Goal: Transaction & Acquisition: Purchase product/service

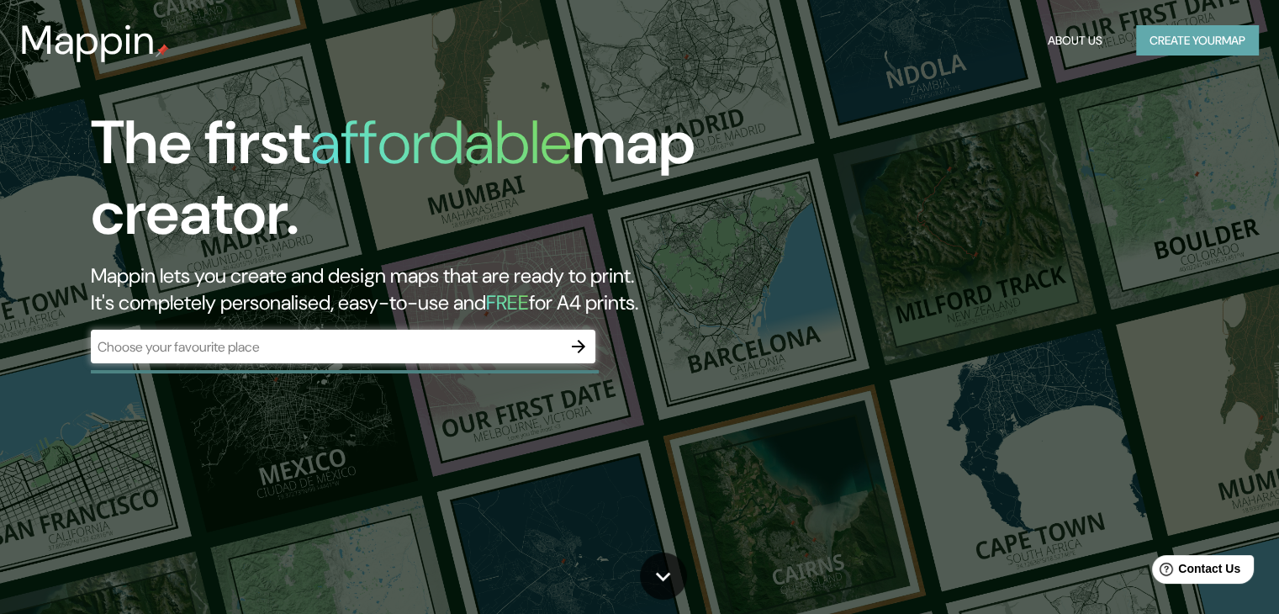
click at [1194, 31] on button "Create your map" at bounding box center [1197, 40] width 123 height 31
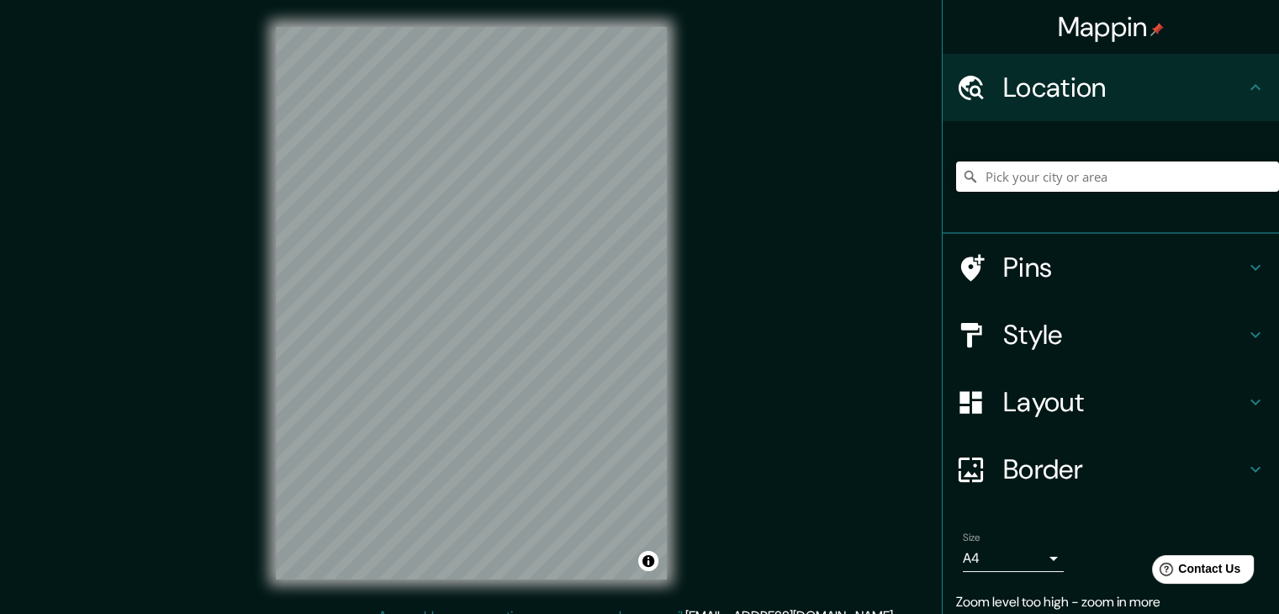
click at [685, 364] on div "© Mapbox © OpenStreetMap Improve this map" at bounding box center [471, 303] width 445 height 606
click at [1064, 168] on input "Pick your city or area" at bounding box center [1117, 176] width 323 height 30
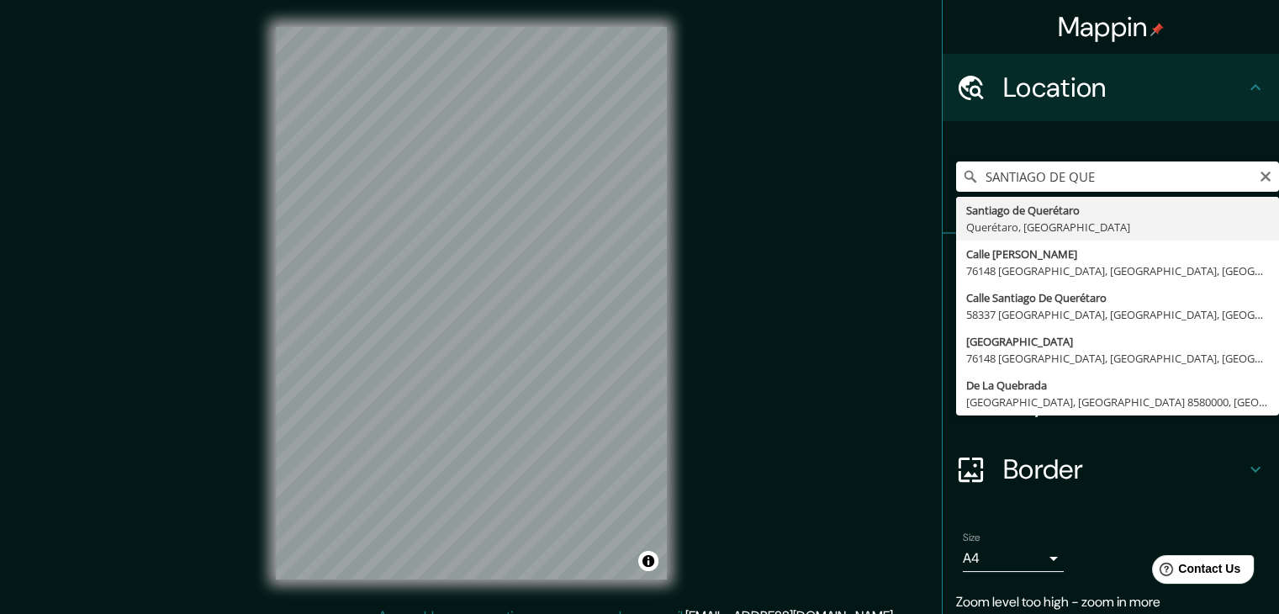
type input "Santiago de Querétaro, [GEOGRAPHIC_DATA], [GEOGRAPHIC_DATA]"
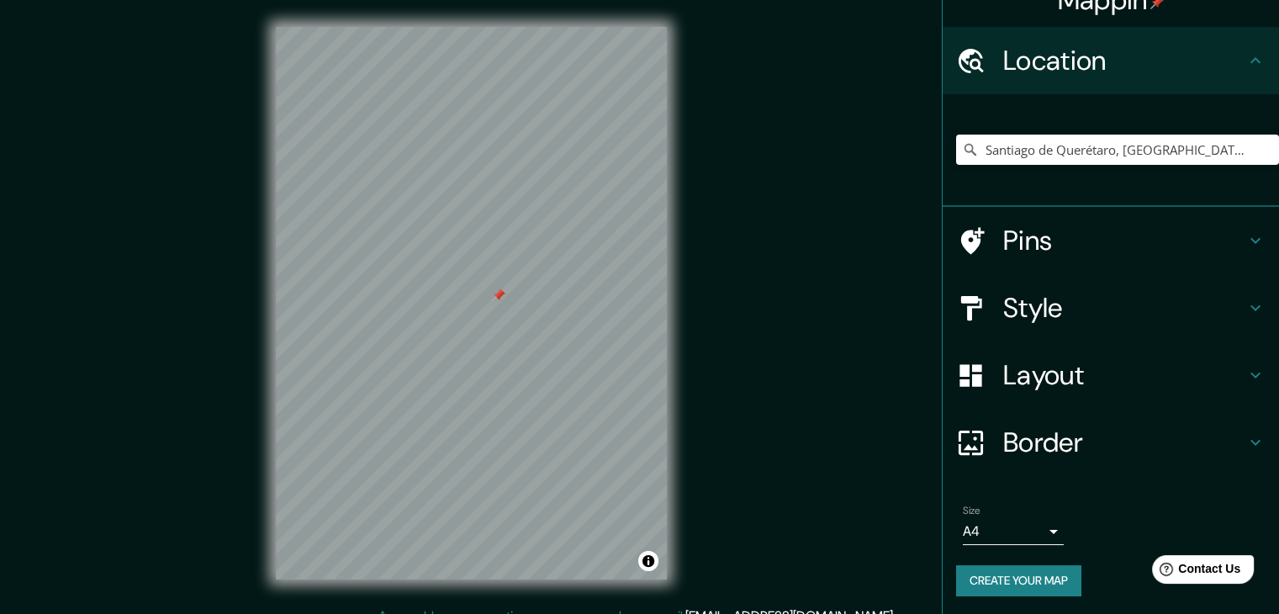
scroll to position [29, 0]
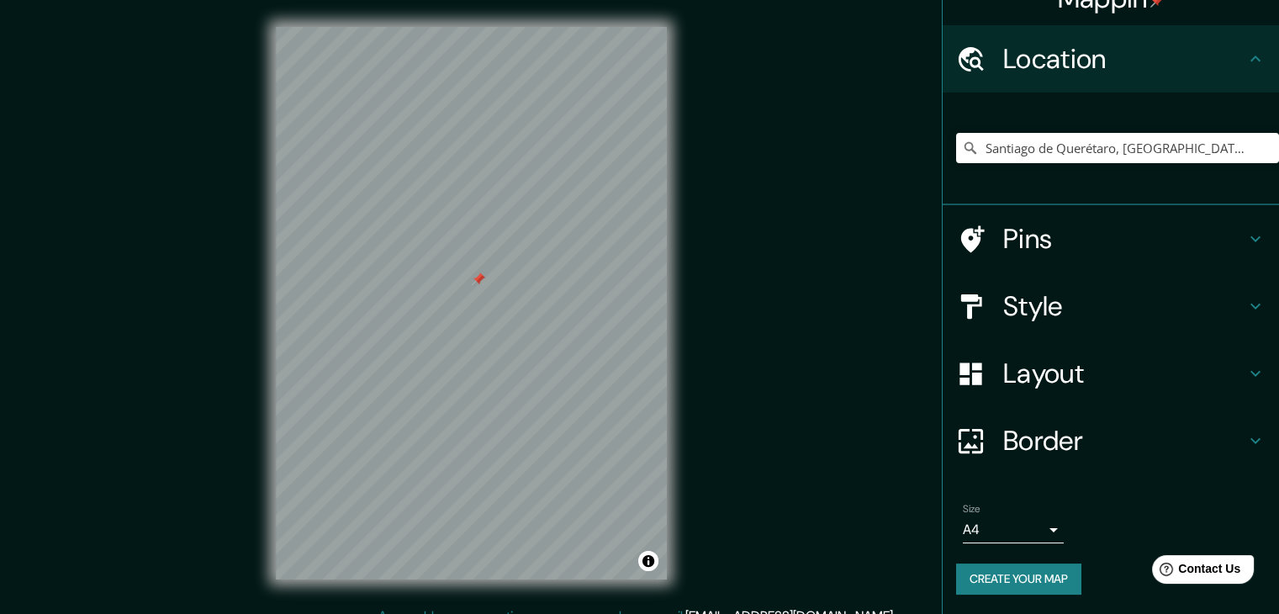
click at [1049, 246] on h4 "Pins" at bounding box center [1124, 239] width 242 height 34
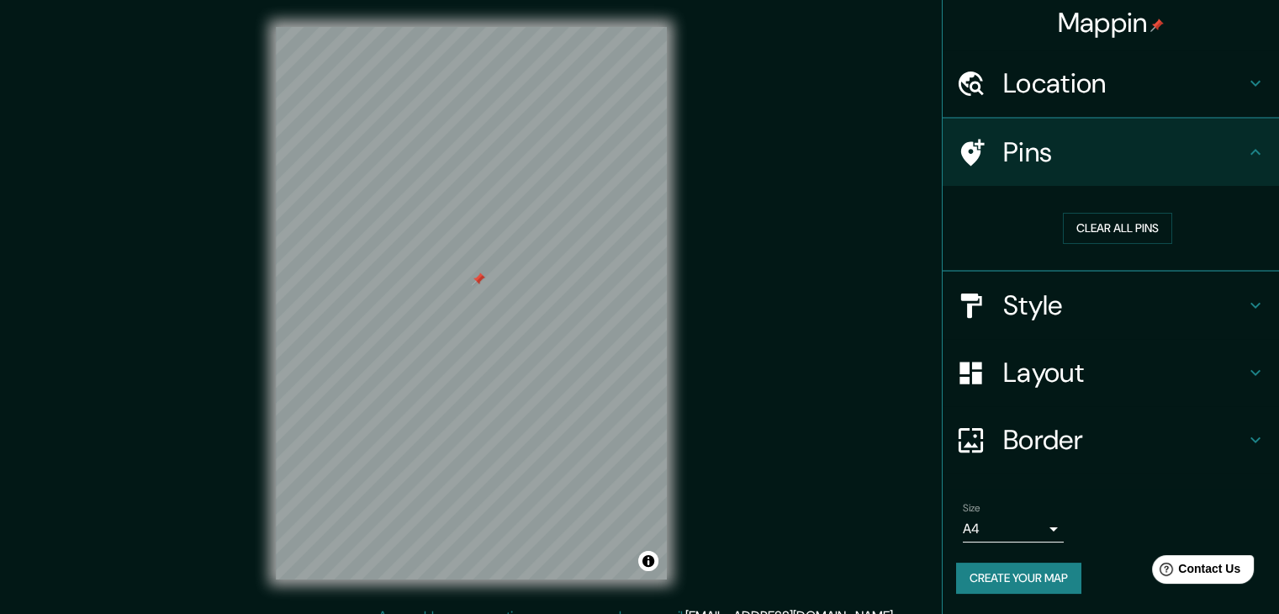
scroll to position [3, 0]
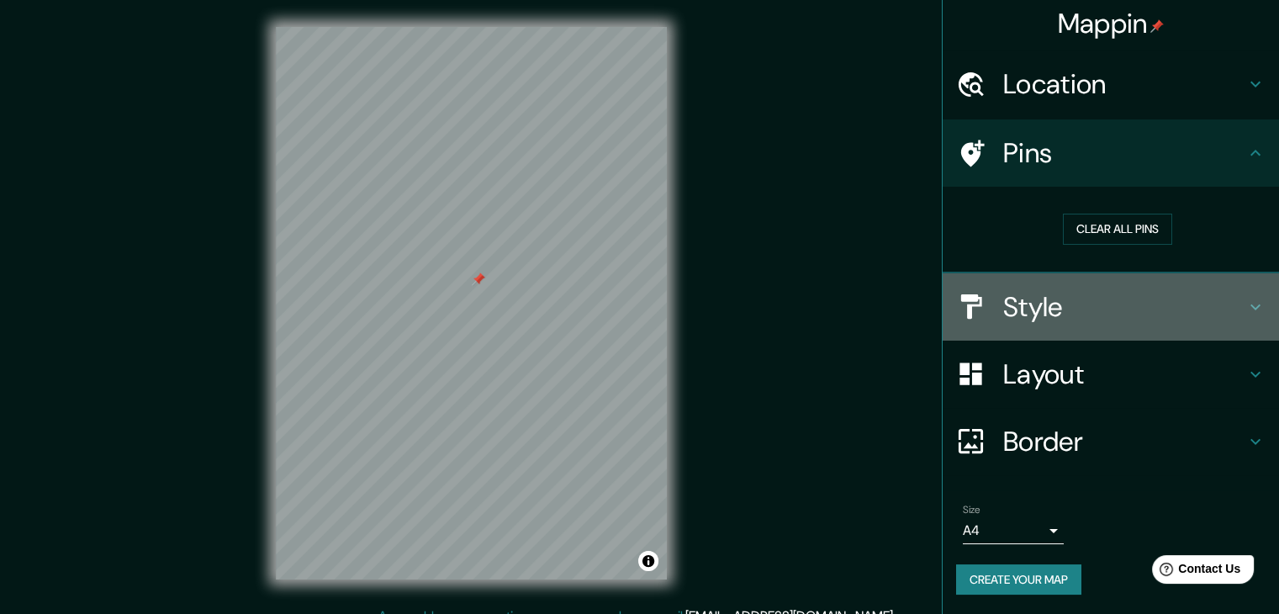
click at [1120, 294] on h4 "Style" at bounding box center [1124, 307] width 242 height 34
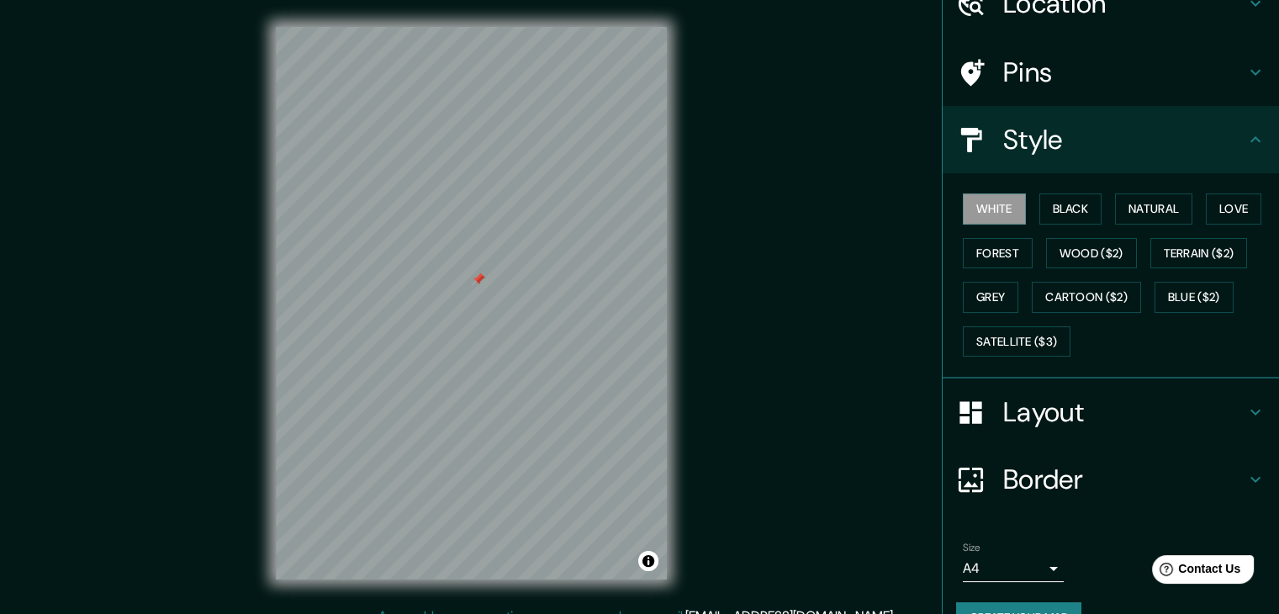
scroll to position [87, 0]
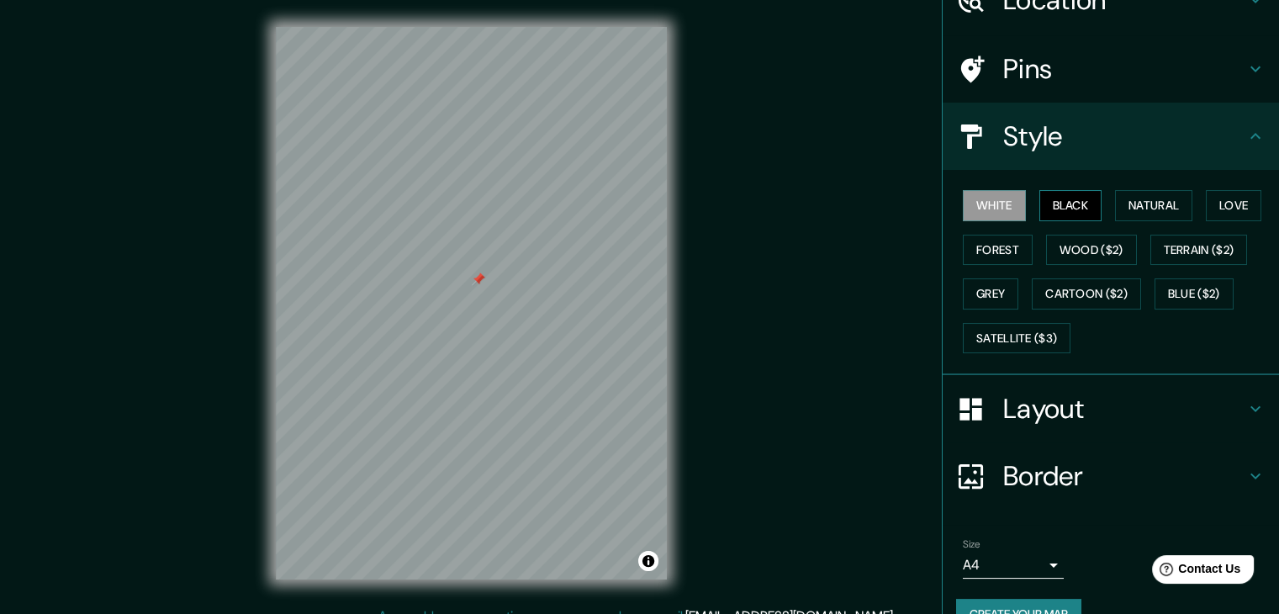
click at [1064, 198] on button "Black" at bounding box center [1070, 205] width 63 height 31
click at [1150, 206] on button "Natural" at bounding box center [1153, 205] width 77 height 31
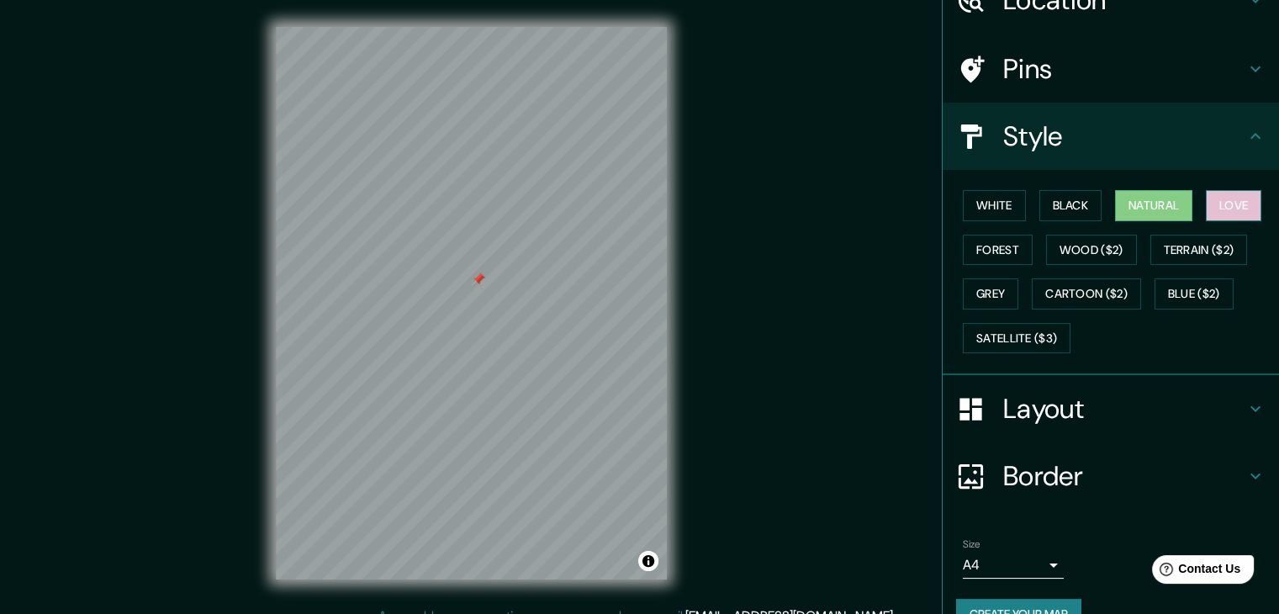
click at [1221, 206] on button "Love" at bounding box center [1233, 205] width 55 height 31
click at [991, 246] on button "Forest" at bounding box center [998, 250] width 70 height 31
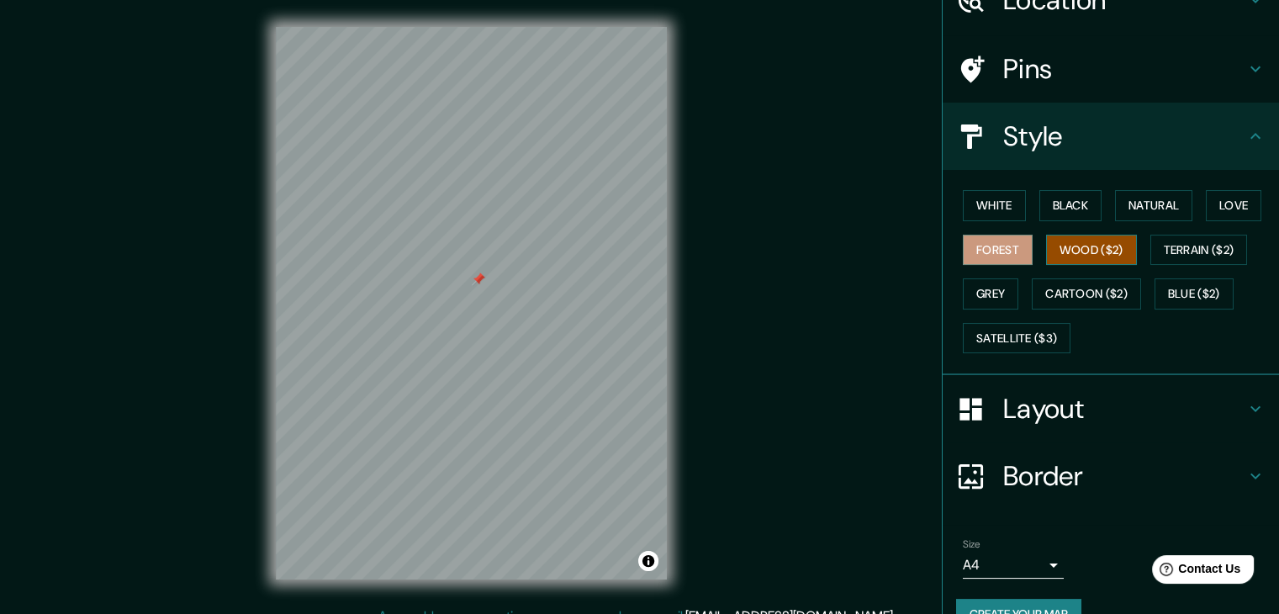
click at [1056, 246] on button "Wood ($2)" at bounding box center [1091, 250] width 91 height 31
click at [1168, 248] on button "Terrain ($2)" at bounding box center [1199, 250] width 98 height 31
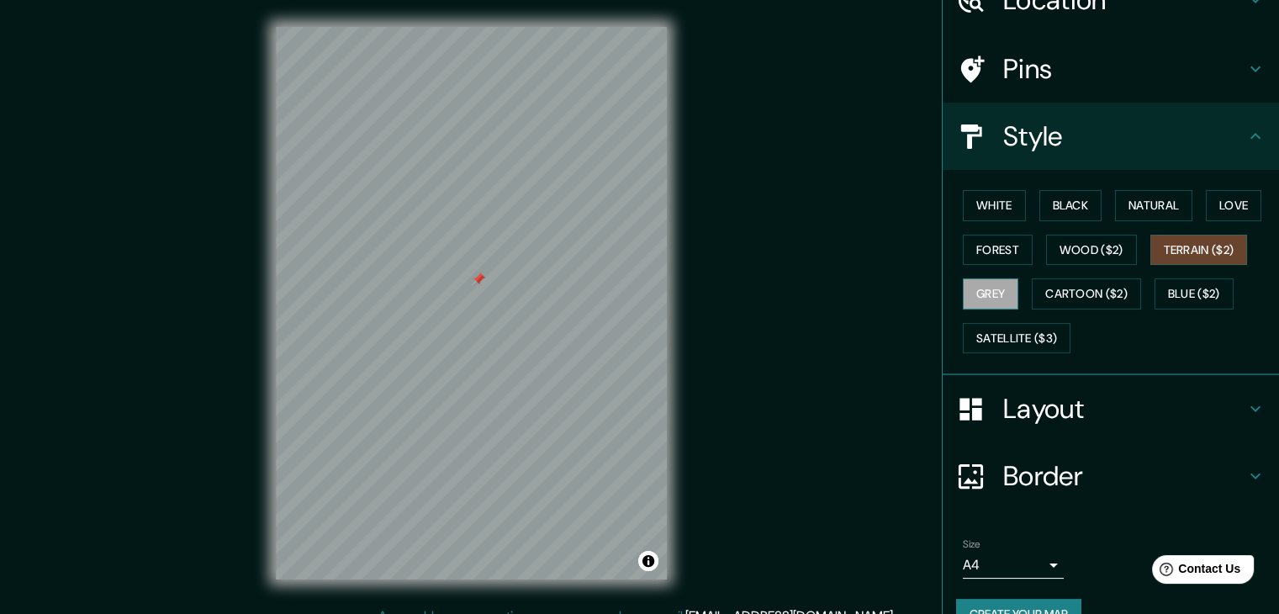
click at [973, 298] on button "Grey" at bounding box center [990, 293] width 55 height 31
click at [1113, 299] on button "Cartoon ($2)" at bounding box center [1086, 293] width 109 height 31
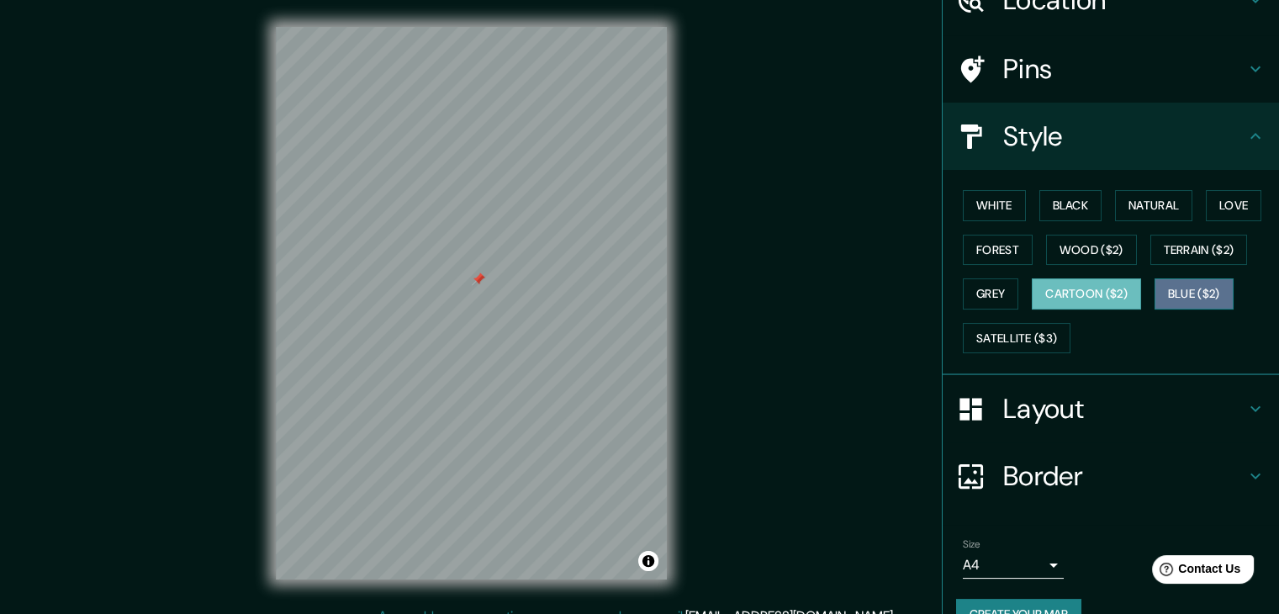
click at [1169, 296] on button "Blue ($2)" at bounding box center [1193, 293] width 79 height 31
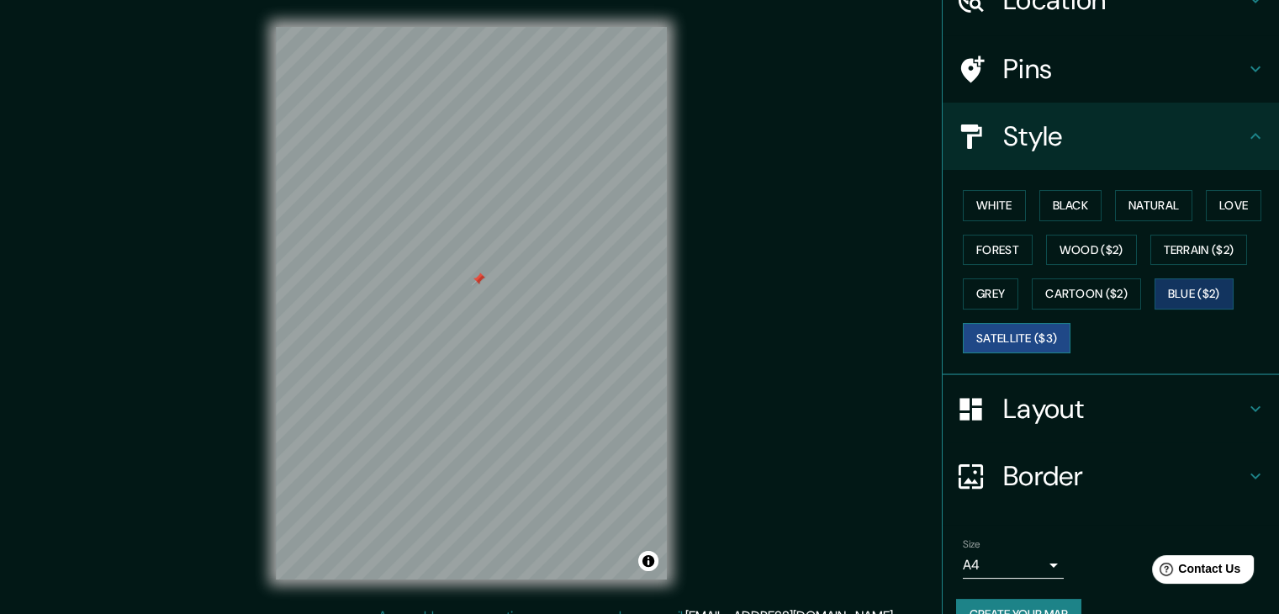
click at [1009, 335] on button "Satellite ($3)" at bounding box center [1017, 338] width 108 height 31
click at [648, 562] on button "Toggle attribution" at bounding box center [648, 561] width 20 height 20
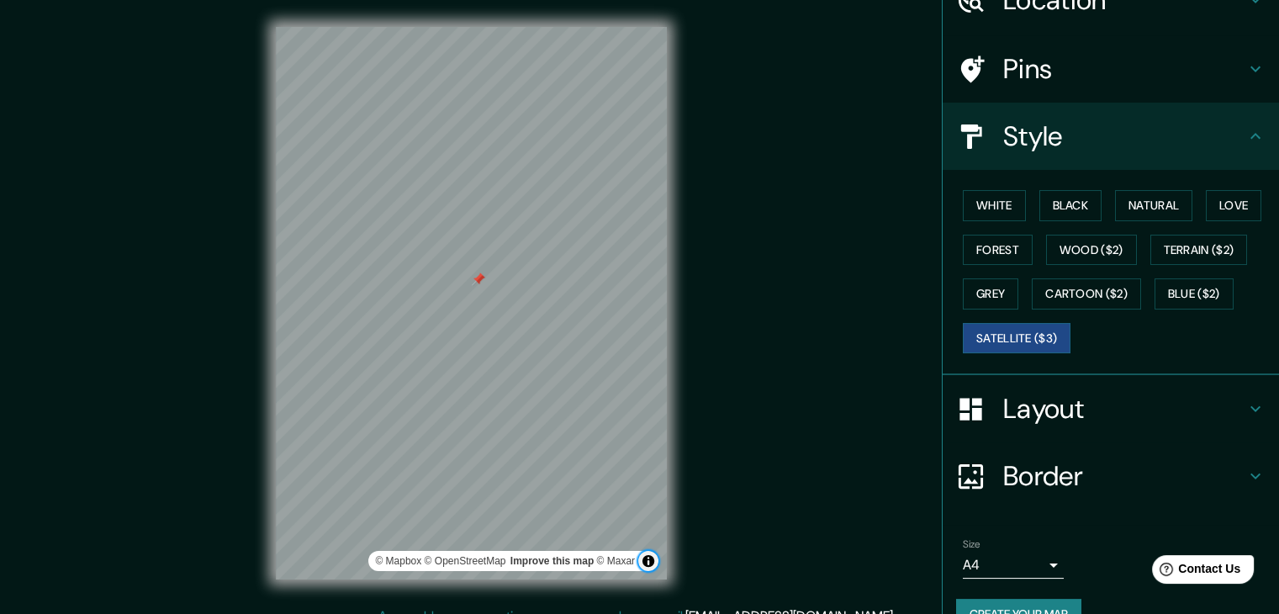
click at [648, 562] on button "Toggle attribution" at bounding box center [648, 561] width 20 height 20
click at [985, 186] on div "White Black Natural Love Forest Wood ($2) Terrain ($2) Grey Cartoon ($2) Blue (…" at bounding box center [1117, 271] width 323 height 177
click at [985, 198] on button "White" at bounding box center [994, 205] width 63 height 31
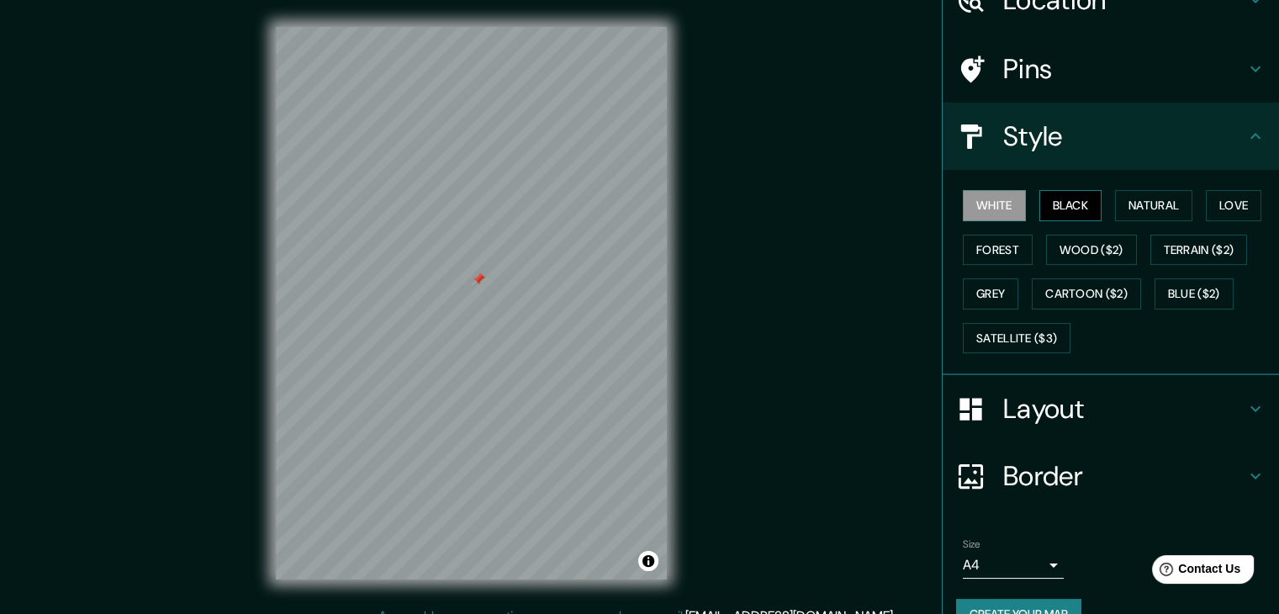
click at [1074, 205] on button "Black" at bounding box center [1070, 205] width 63 height 31
click at [1133, 209] on button "Natural" at bounding box center [1153, 205] width 77 height 31
click at [1011, 214] on button "White" at bounding box center [994, 205] width 63 height 31
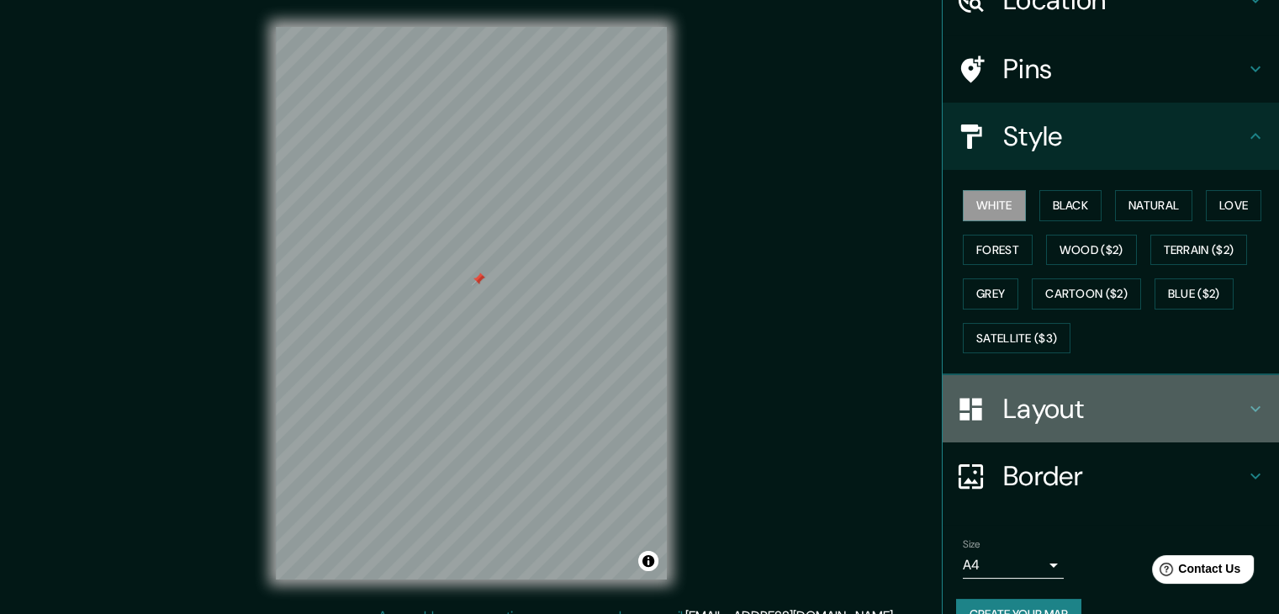
click at [1097, 416] on h4 "Layout" at bounding box center [1124, 409] width 242 height 34
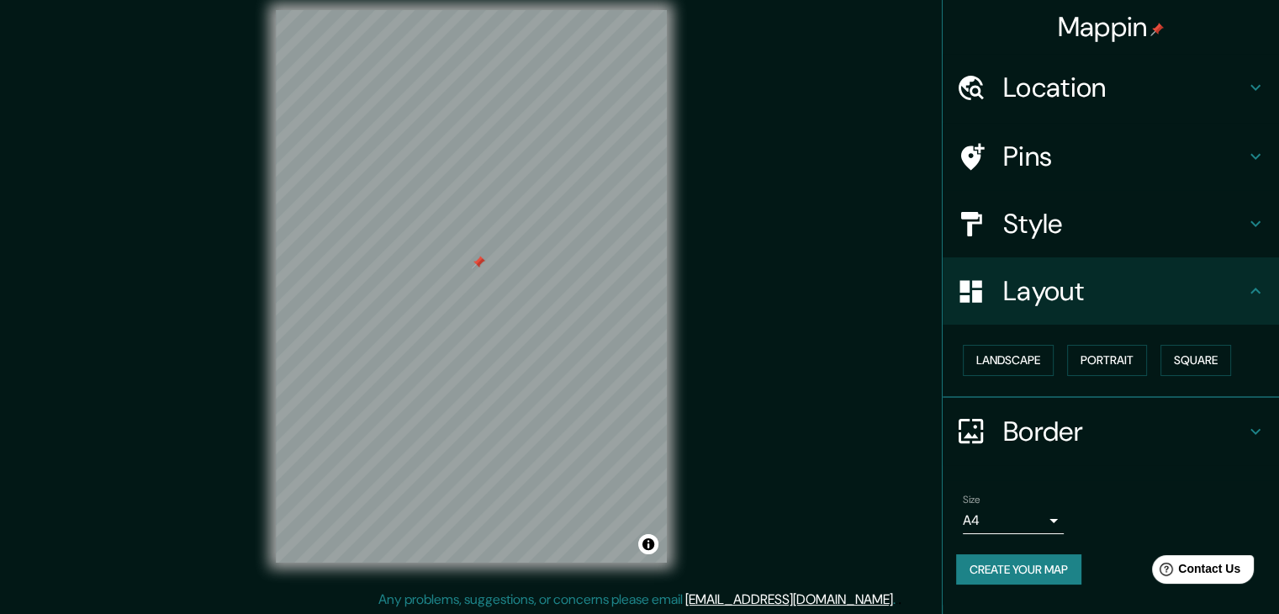
scroll to position [19, 0]
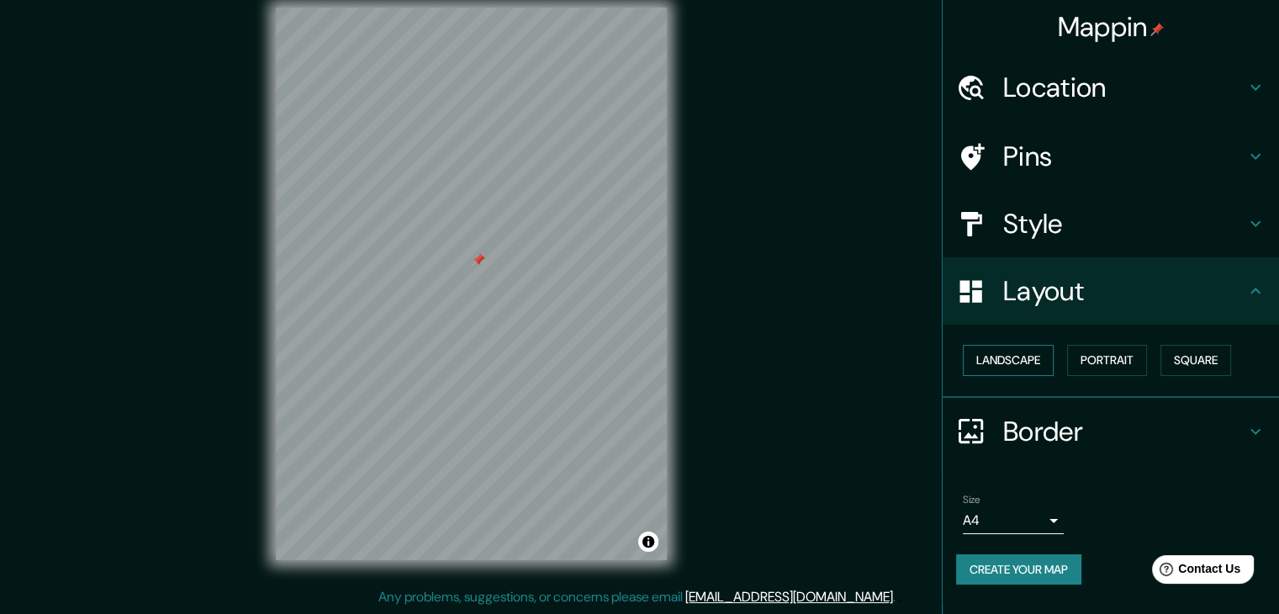
click at [1042, 369] on button "Landscape" at bounding box center [1008, 360] width 91 height 31
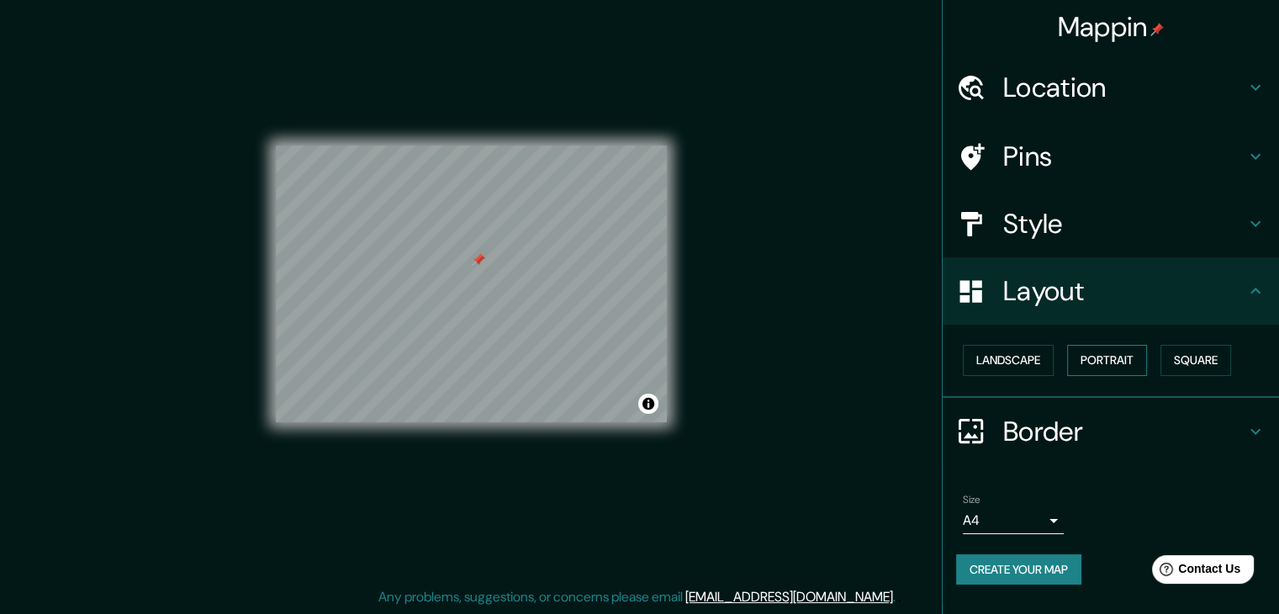
click at [1114, 358] on button "Portrait" at bounding box center [1107, 360] width 80 height 31
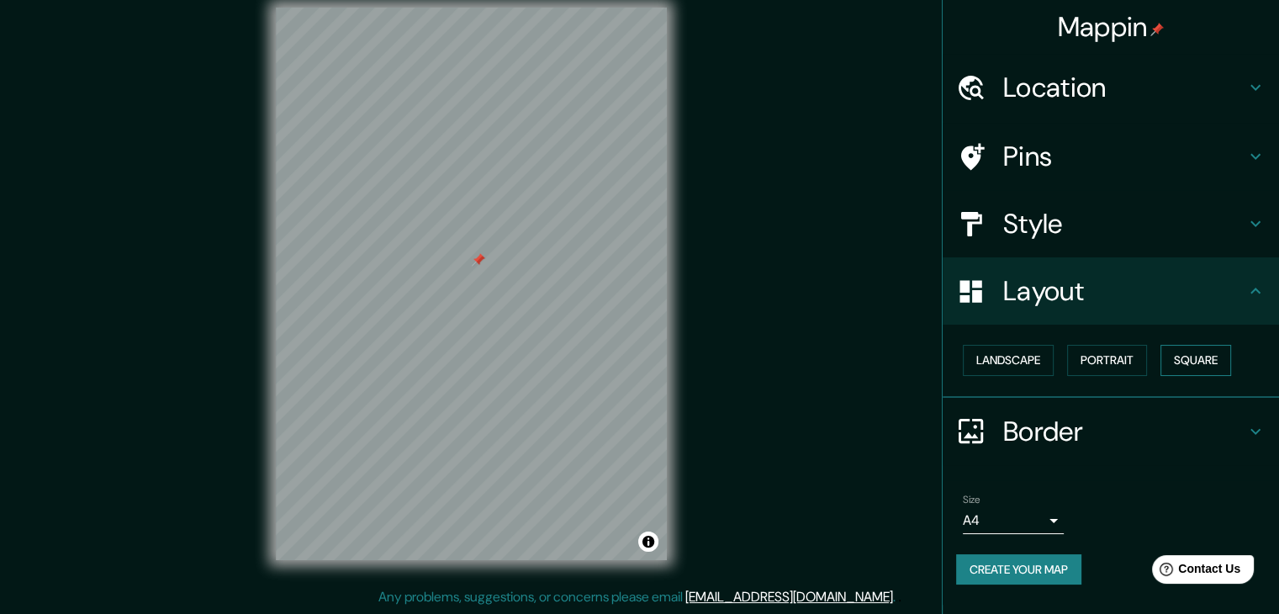
click at [1218, 354] on button "Square" at bounding box center [1195, 360] width 71 height 31
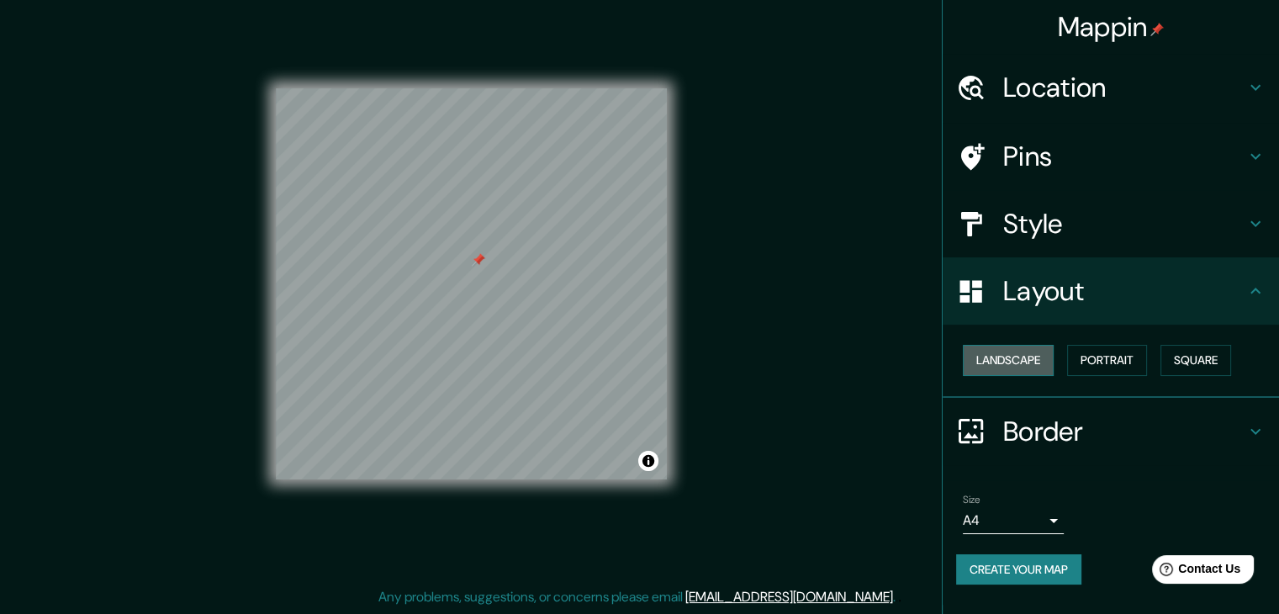
click at [1046, 355] on button "Landscape" at bounding box center [1008, 360] width 91 height 31
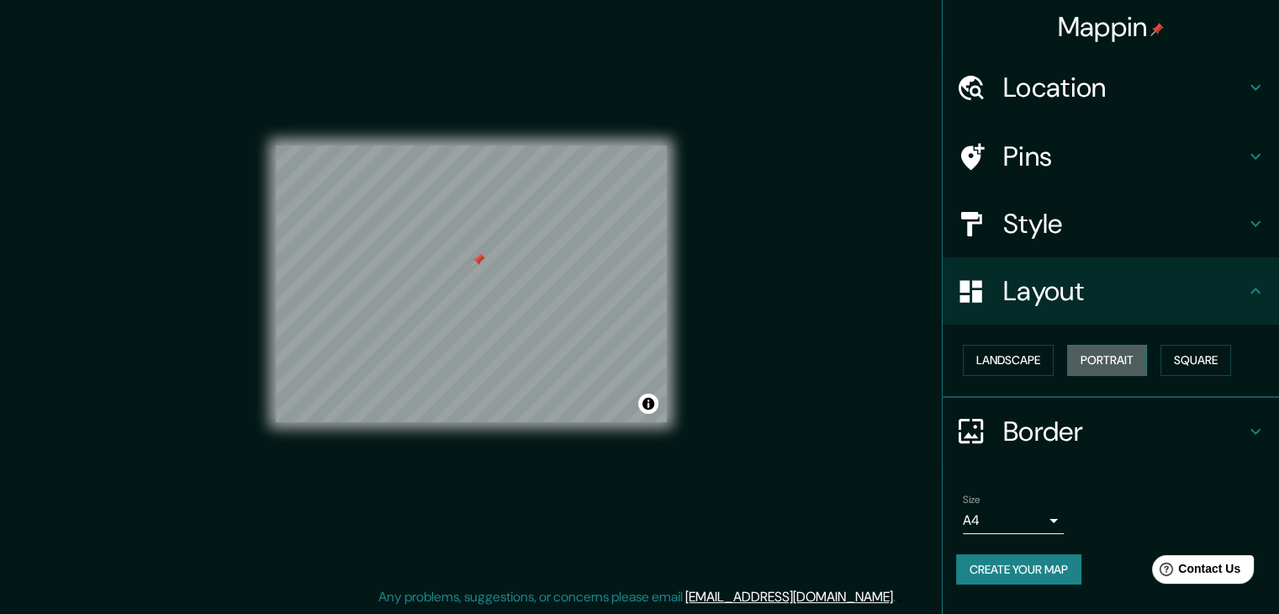
click at [1090, 351] on button "Portrait" at bounding box center [1107, 360] width 80 height 31
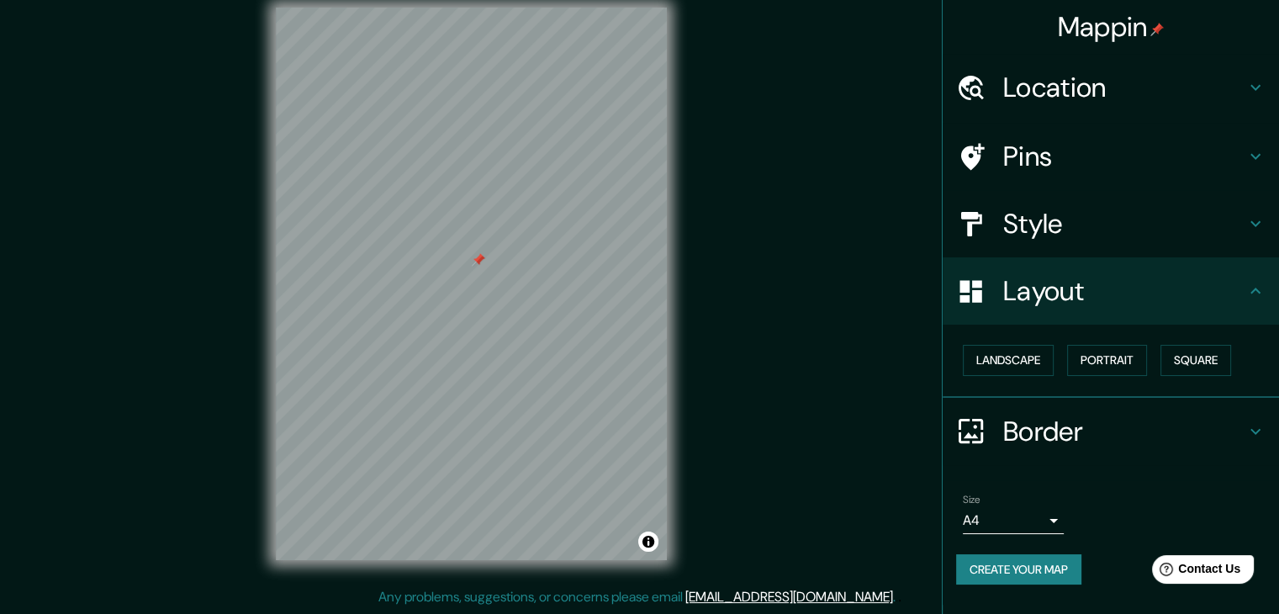
click at [1176, 438] on h4 "Border" at bounding box center [1124, 431] width 242 height 34
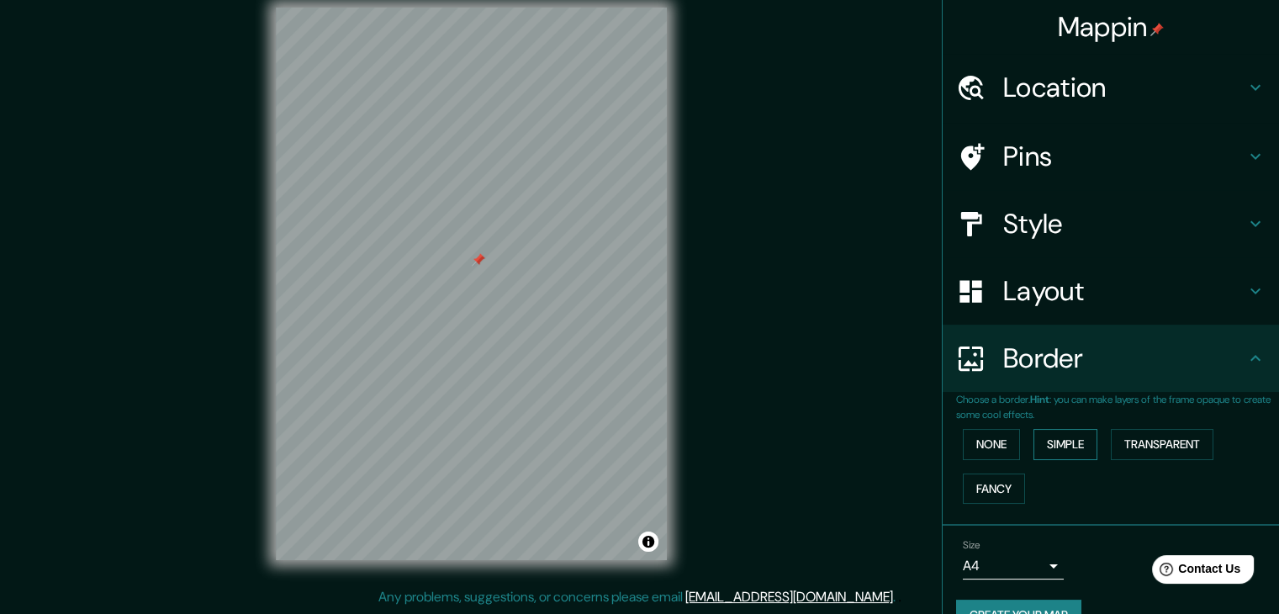
click at [1046, 441] on button "Simple" at bounding box center [1065, 444] width 64 height 31
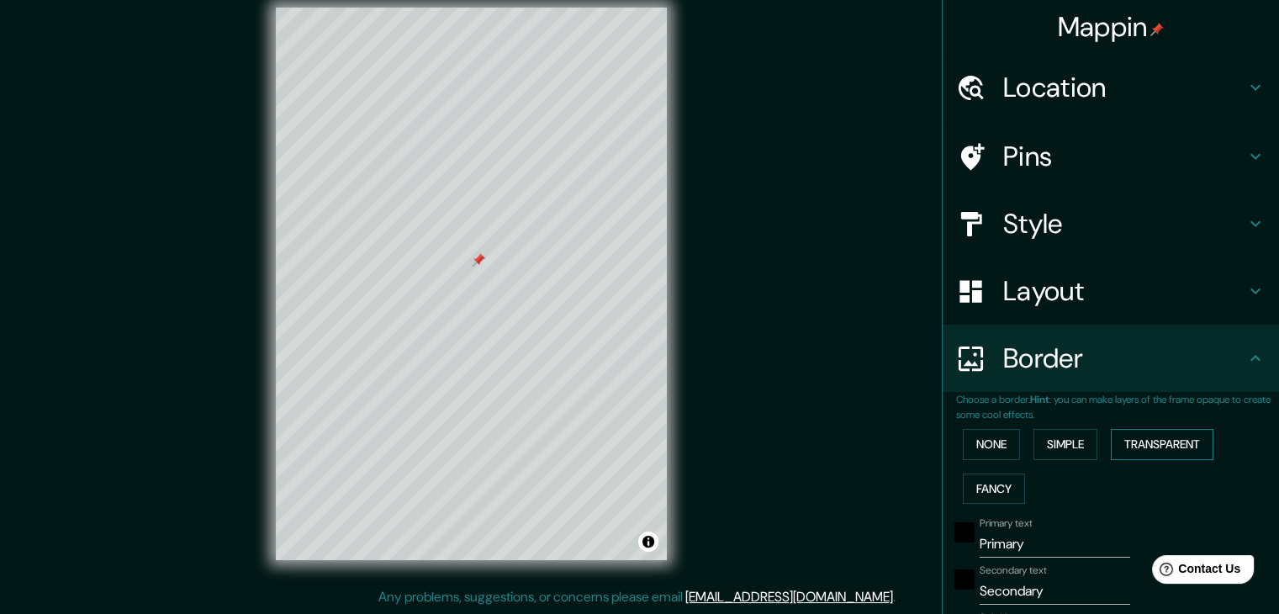
click at [1171, 438] on button "Transparent" at bounding box center [1162, 444] width 103 height 31
click at [967, 482] on button "Fancy" at bounding box center [994, 488] width 62 height 31
click at [969, 443] on button "None" at bounding box center [991, 444] width 57 height 31
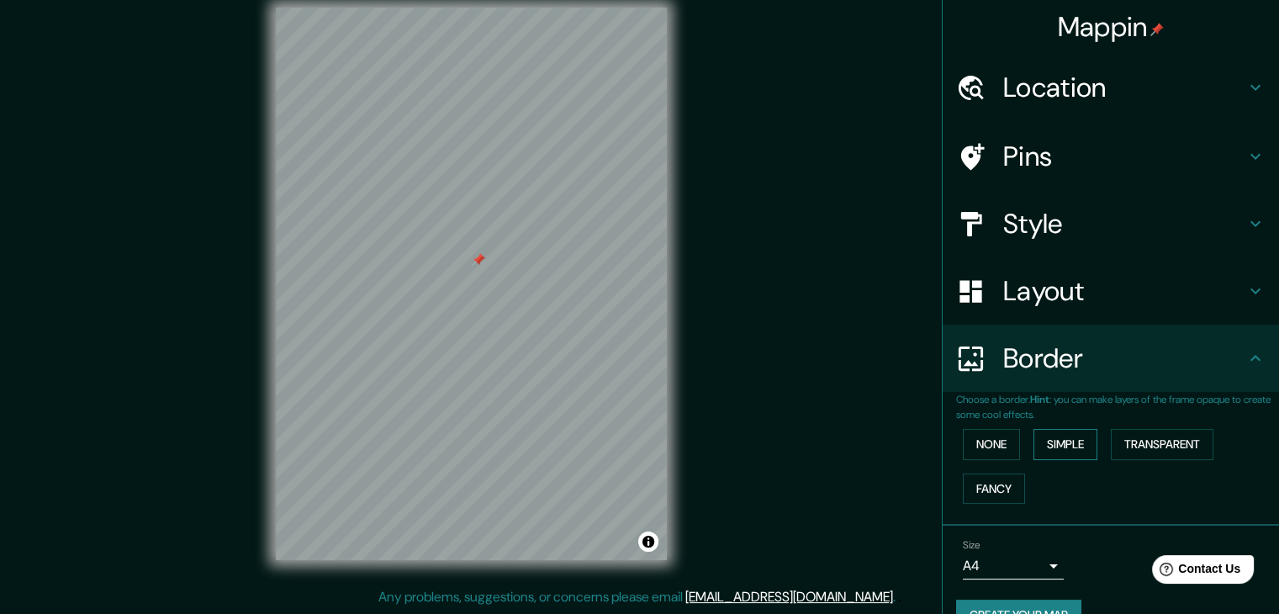
click at [1053, 435] on button "Simple" at bounding box center [1065, 444] width 64 height 31
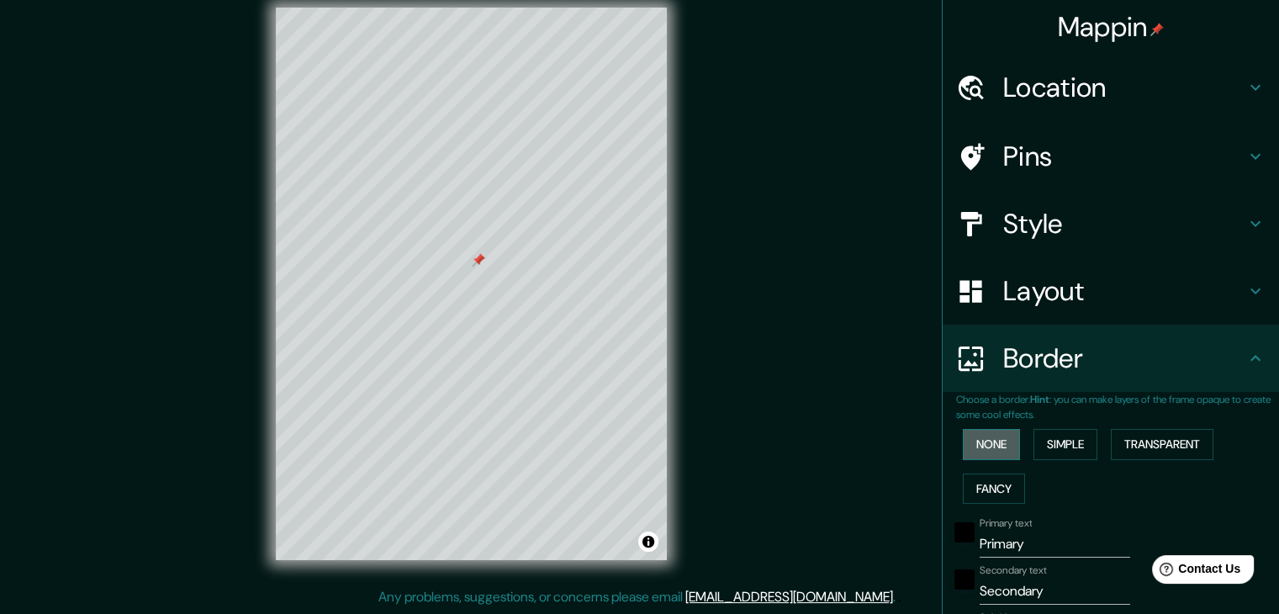
click at [980, 447] on button "None" at bounding box center [991, 444] width 57 height 31
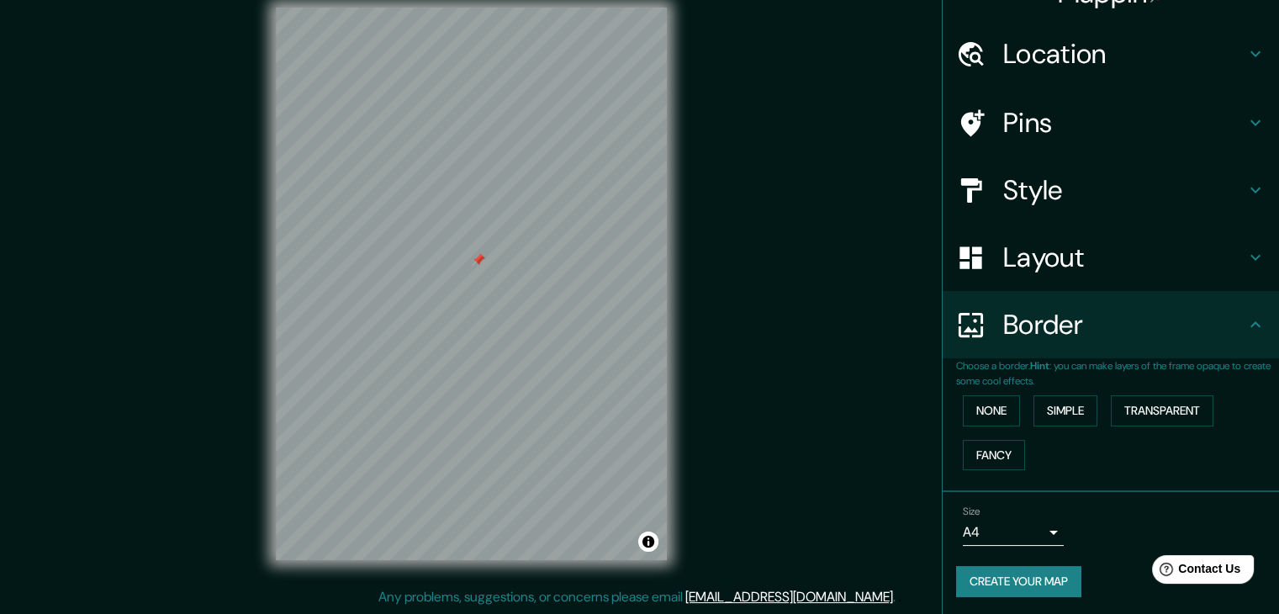
scroll to position [35, 0]
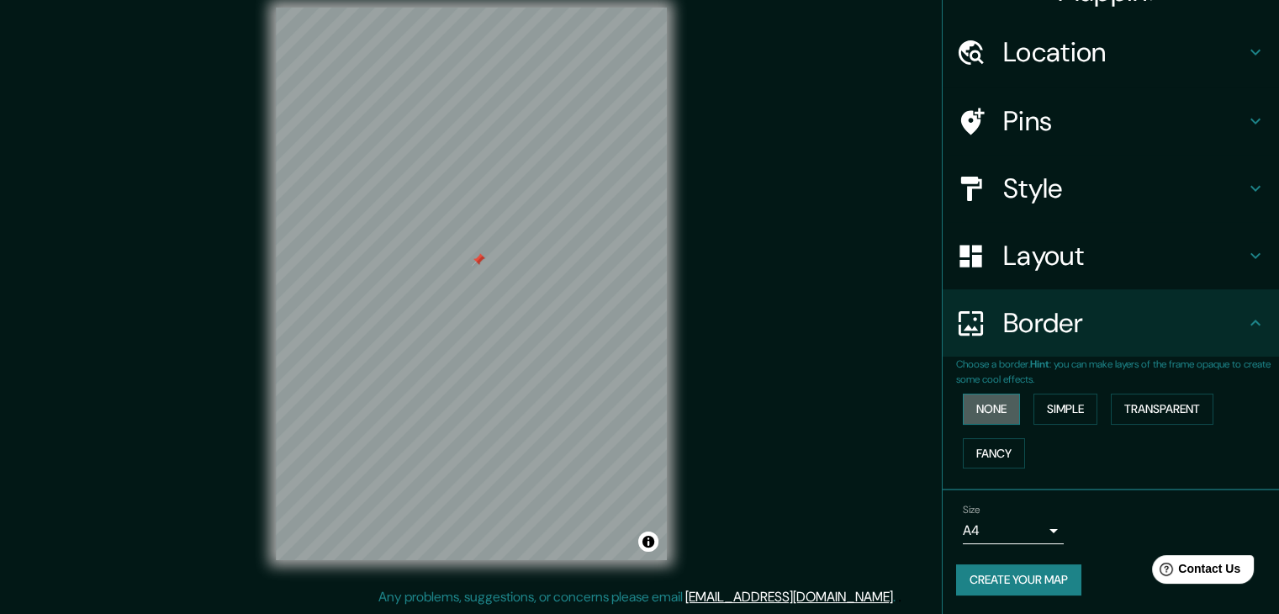
click at [1004, 406] on button "None" at bounding box center [991, 408] width 57 height 31
click at [1083, 410] on button "Simple" at bounding box center [1065, 408] width 64 height 31
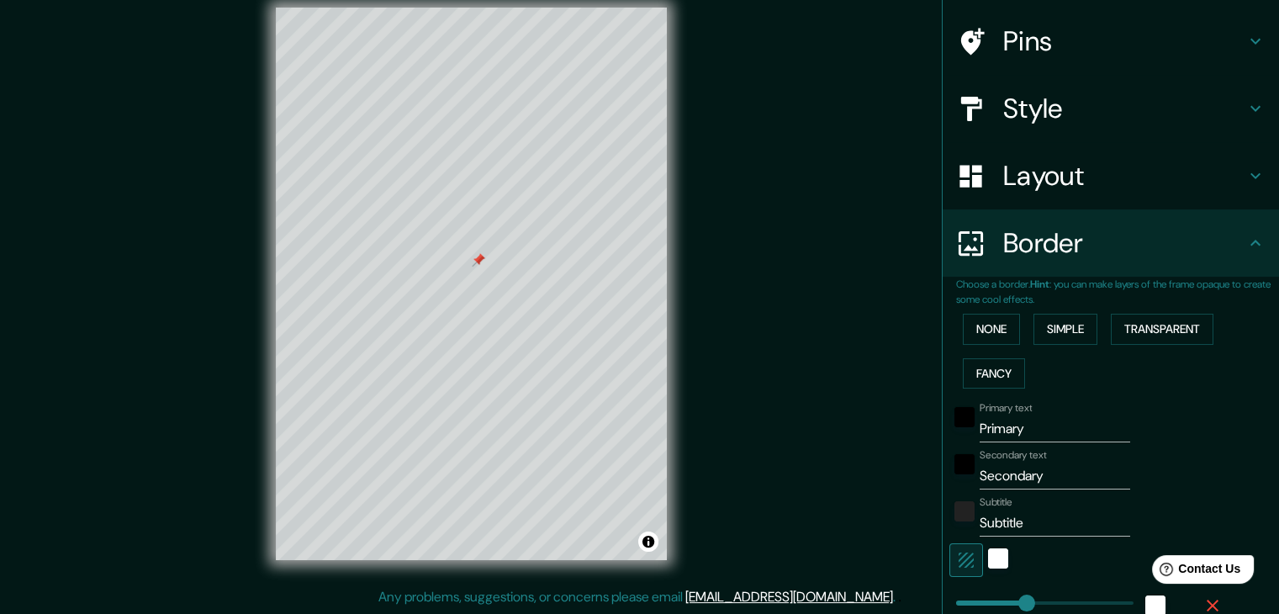
scroll to position [119, 0]
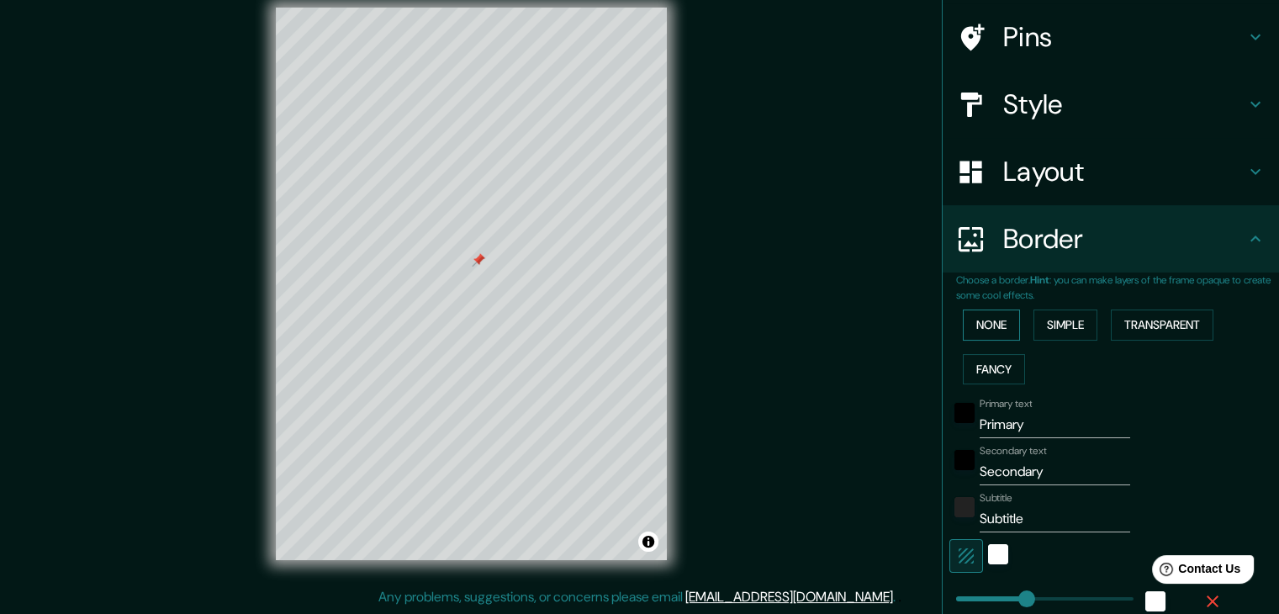
click at [990, 336] on button "None" at bounding box center [991, 324] width 57 height 31
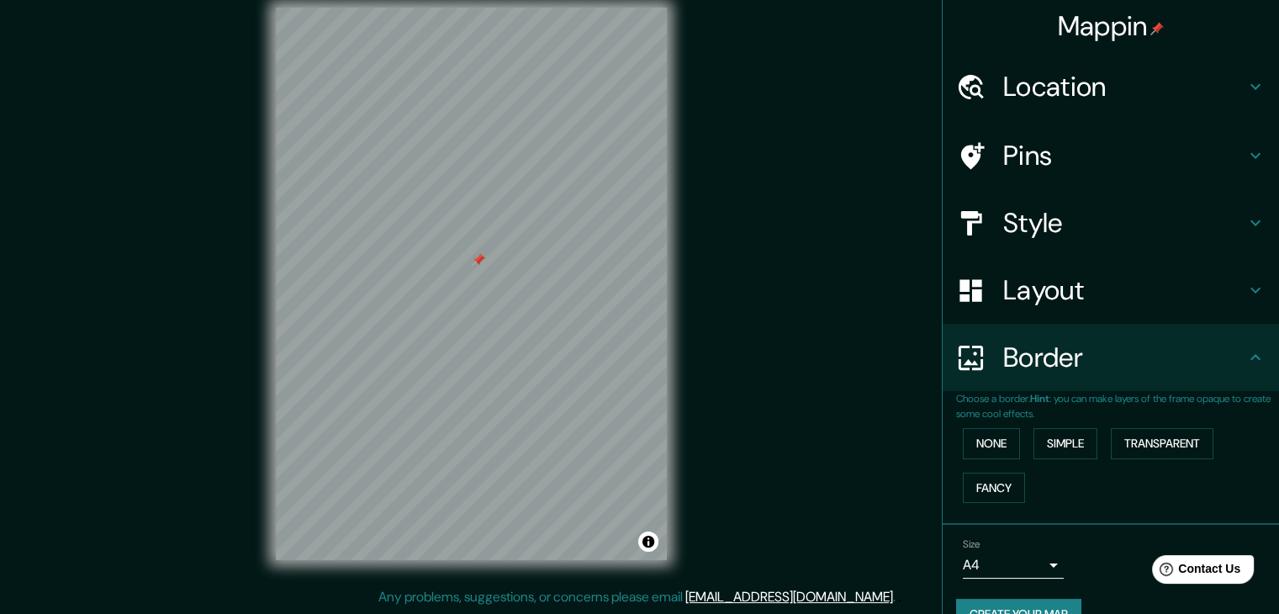
scroll to position [0, 0]
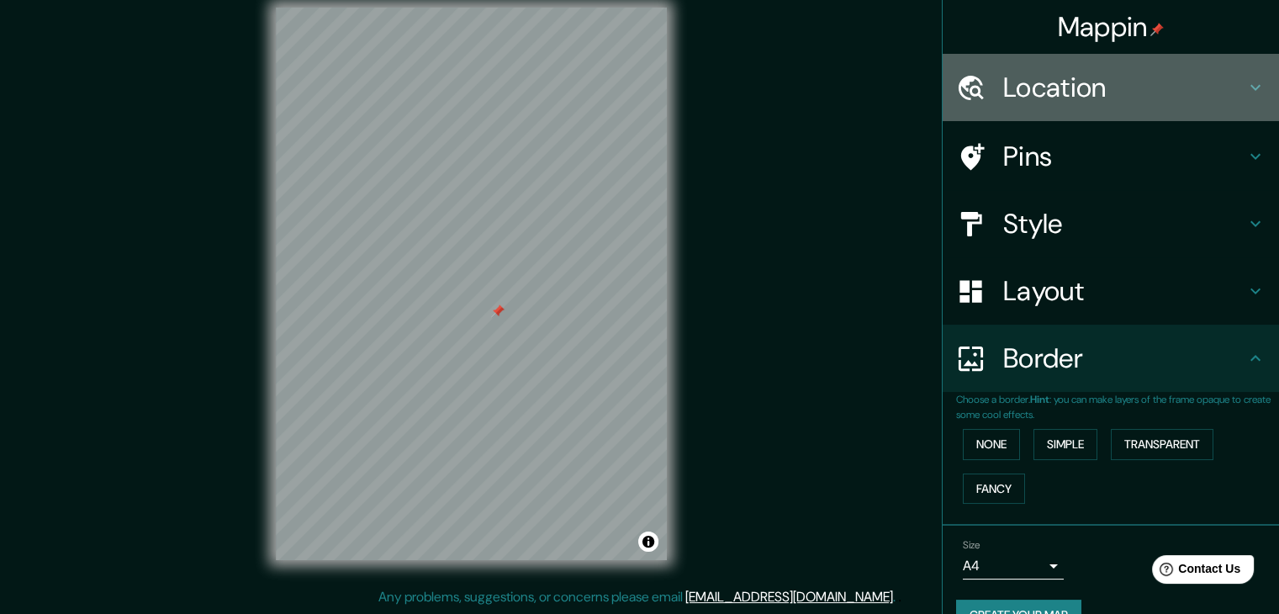
click at [1250, 87] on icon at bounding box center [1255, 88] width 10 height 6
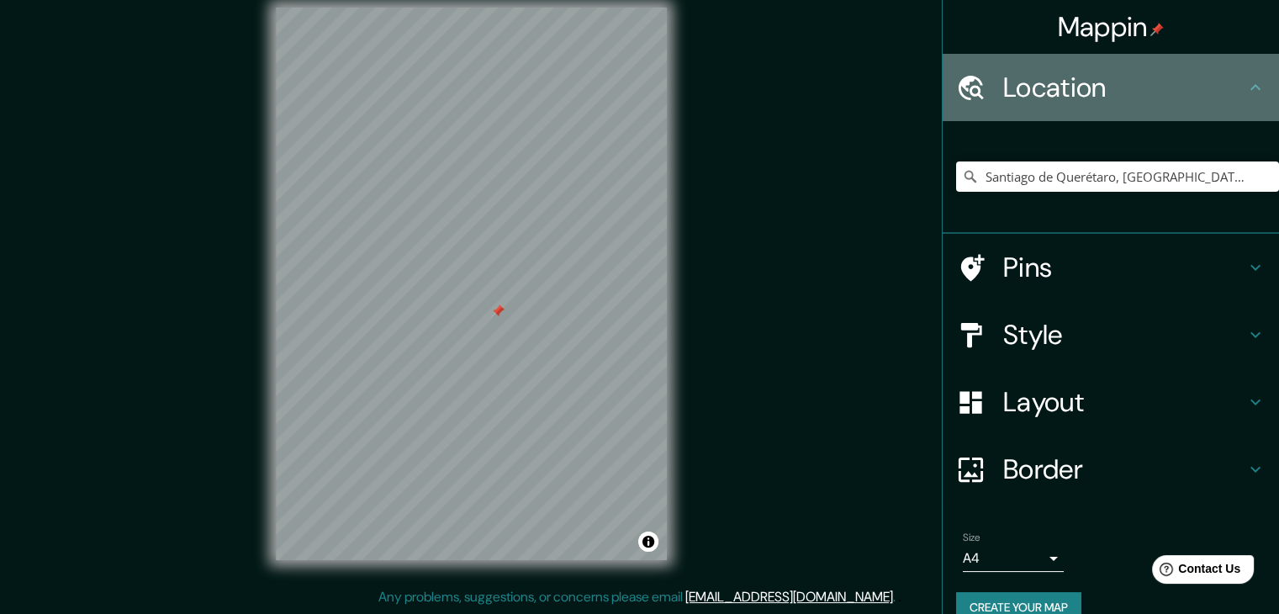
click at [1245, 87] on icon at bounding box center [1255, 87] width 20 height 20
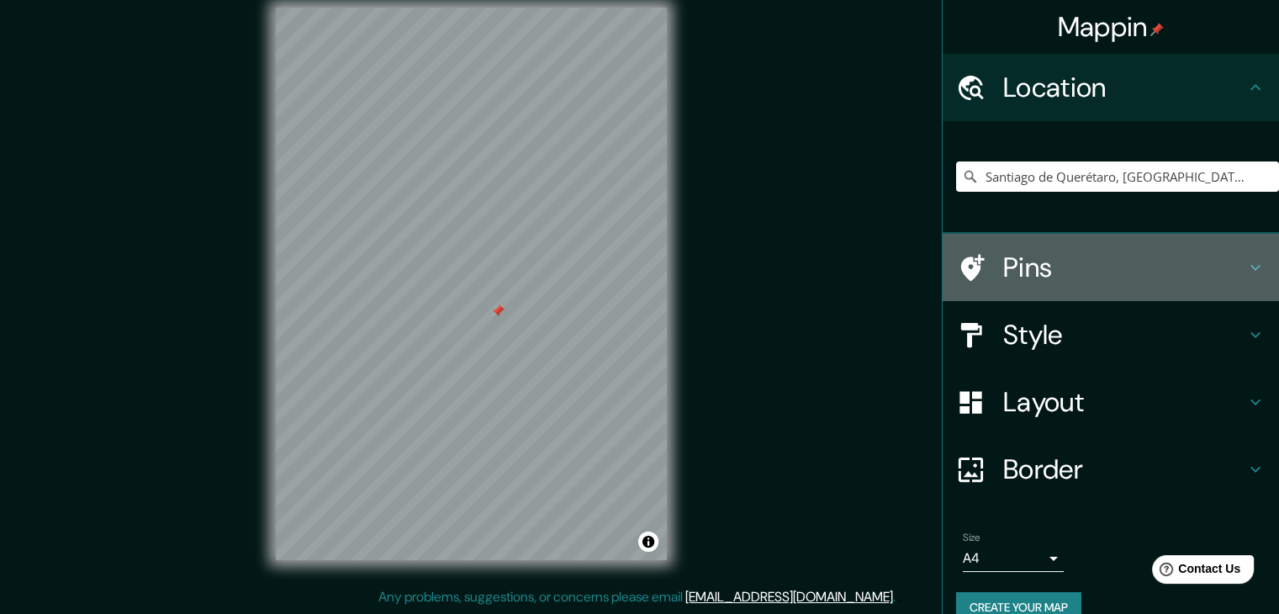
click at [1201, 272] on h4 "Pins" at bounding box center [1124, 268] width 242 height 34
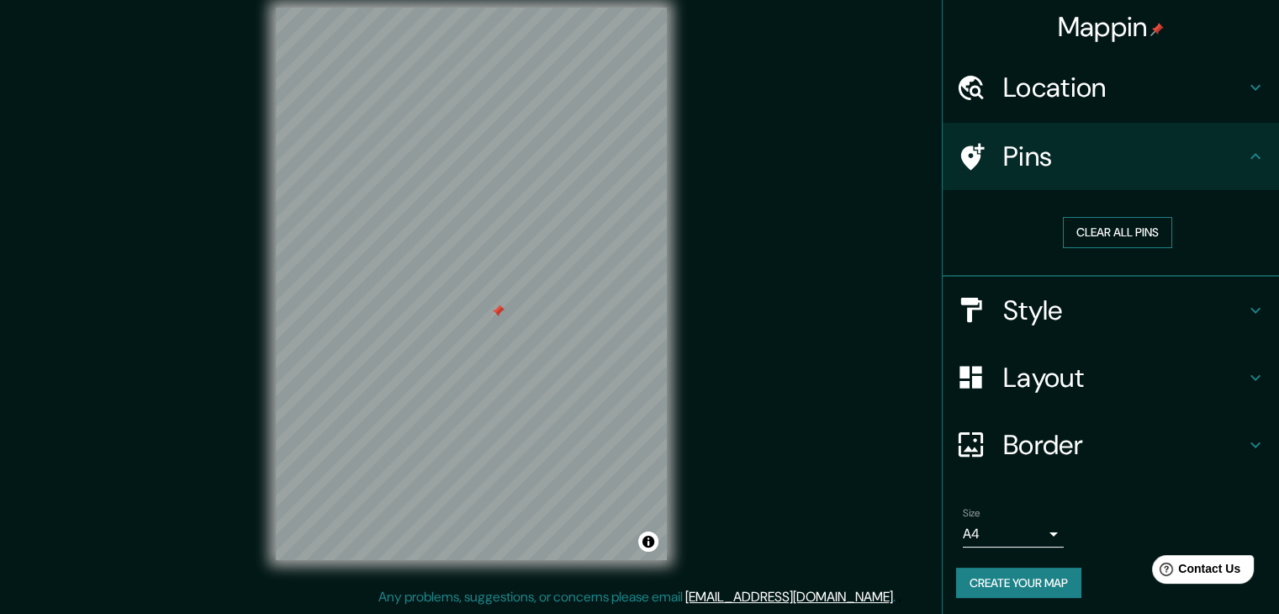
click at [1102, 232] on button "Clear all pins" at bounding box center [1117, 232] width 109 height 31
click at [1112, 321] on h4 "Style" at bounding box center [1124, 310] width 242 height 34
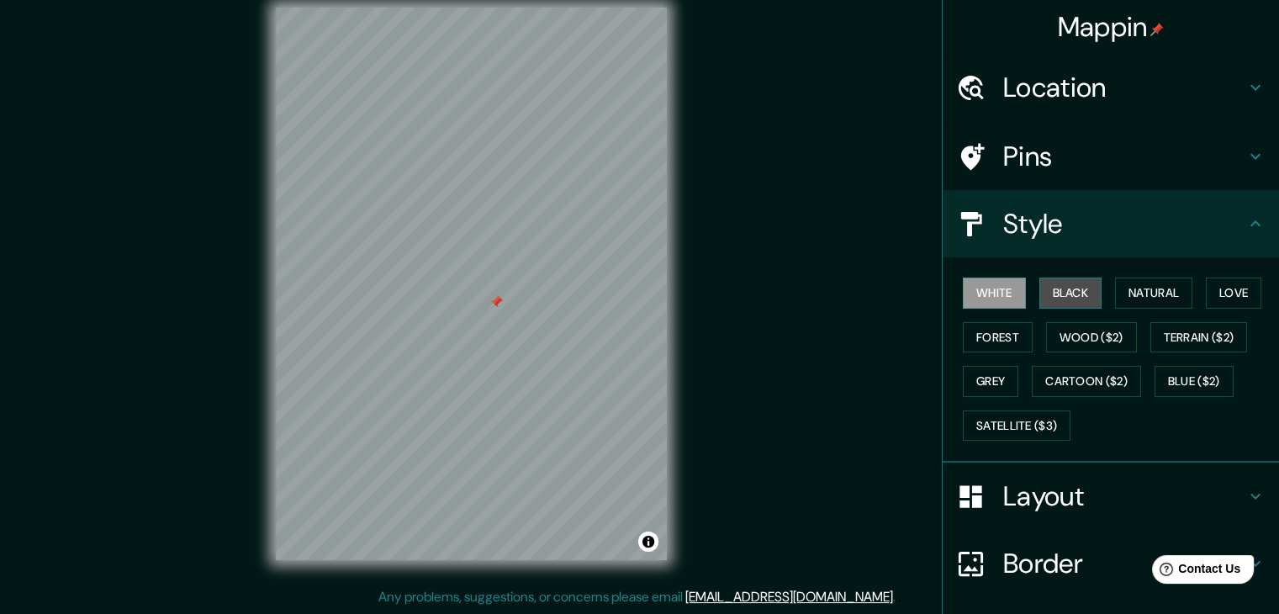
click at [1066, 297] on button "Black" at bounding box center [1070, 292] width 63 height 31
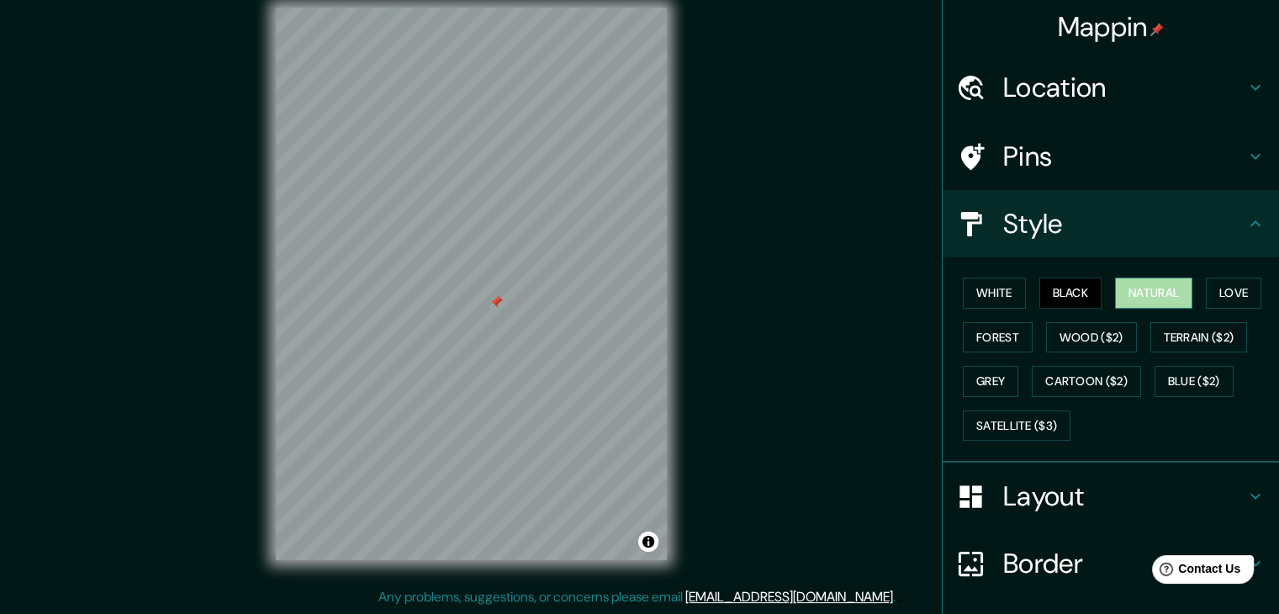
click at [1115, 295] on button "Natural" at bounding box center [1153, 292] width 77 height 31
click at [1206, 290] on button "Love" at bounding box center [1233, 292] width 55 height 31
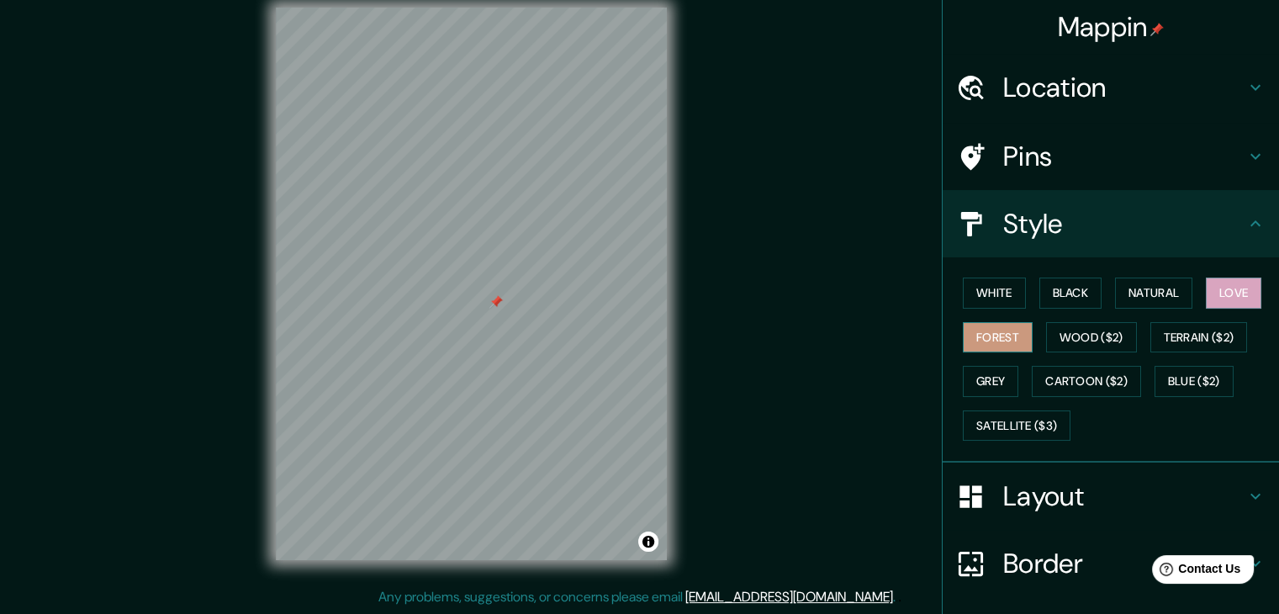
click at [975, 341] on button "Forest" at bounding box center [998, 337] width 70 height 31
click at [1069, 336] on button "Wood ($2)" at bounding box center [1091, 337] width 91 height 31
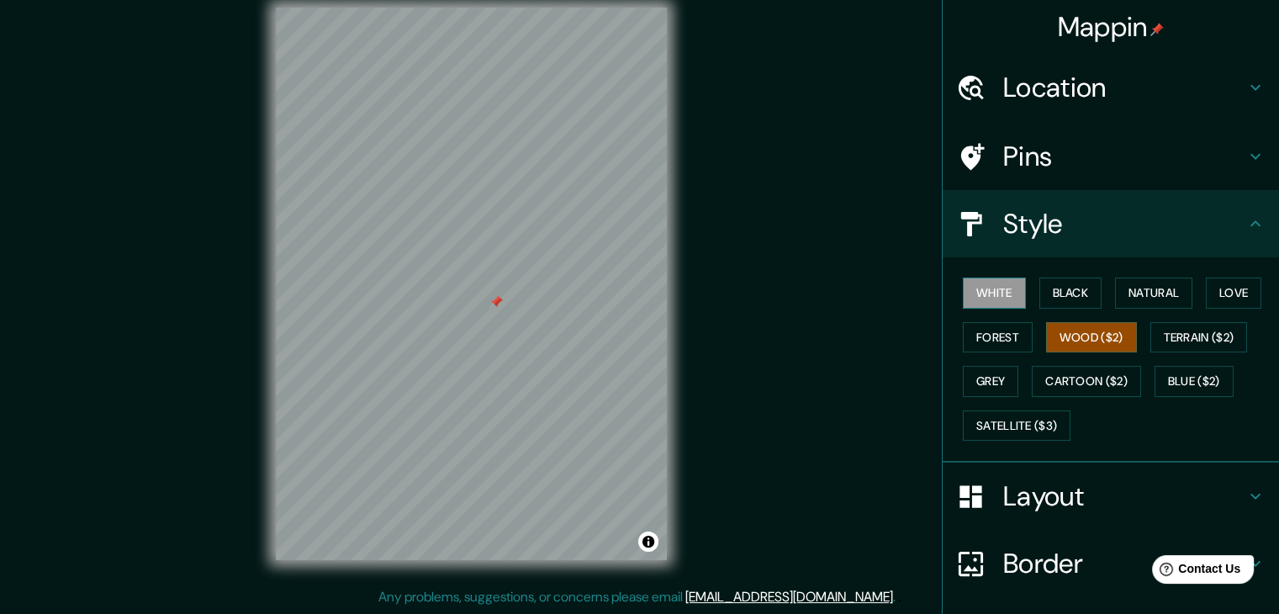
click at [979, 294] on button "White" at bounding box center [994, 292] width 63 height 31
click at [989, 366] on button "Grey" at bounding box center [990, 381] width 55 height 31
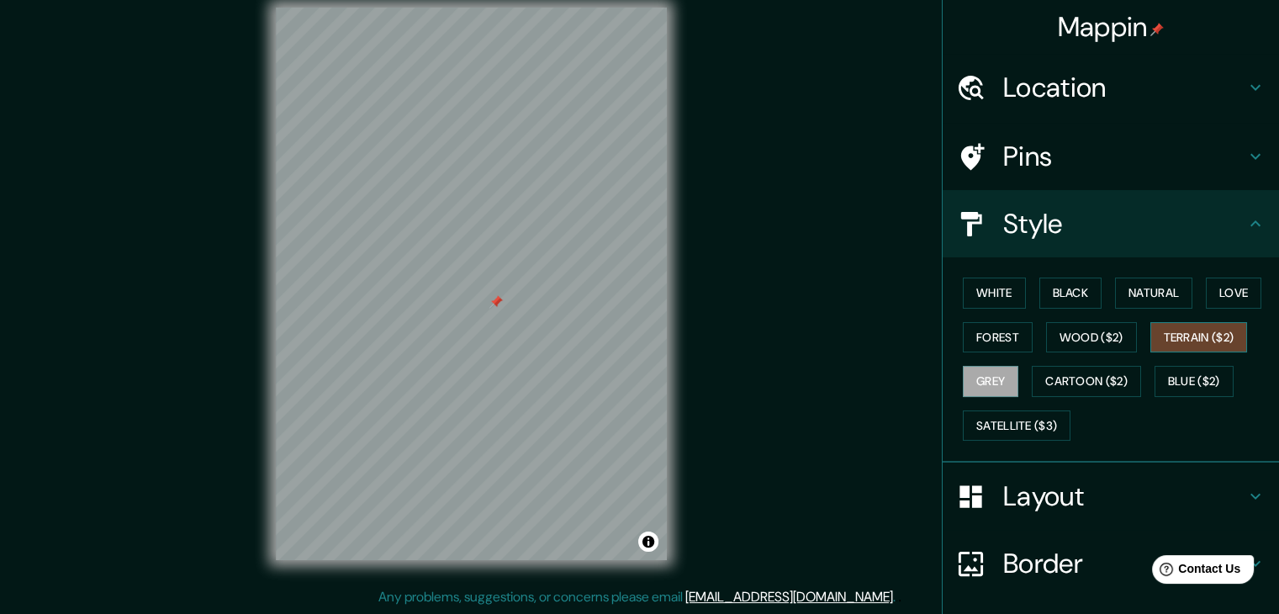
click at [1184, 349] on button "Terrain ($2)" at bounding box center [1199, 337] width 98 height 31
click at [1164, 381] on button "Blue ($2)" at bounding box center [1193, 381] width 79 height 31
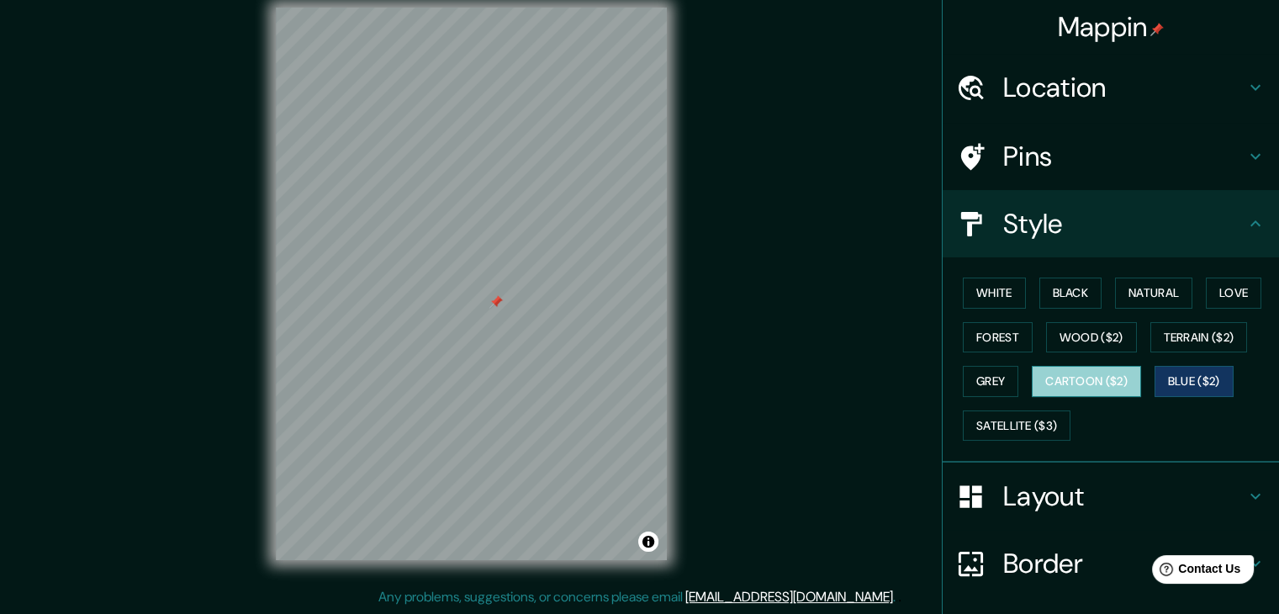
drag, startPoint x: 1070, startPoint y: 383, endPoint x: 1057, endPoint y: 383, distance: 13.5
click at [1069, 383] on button "Cartoon ($2)" at bounding box center [1086, 381] width 109 height 31
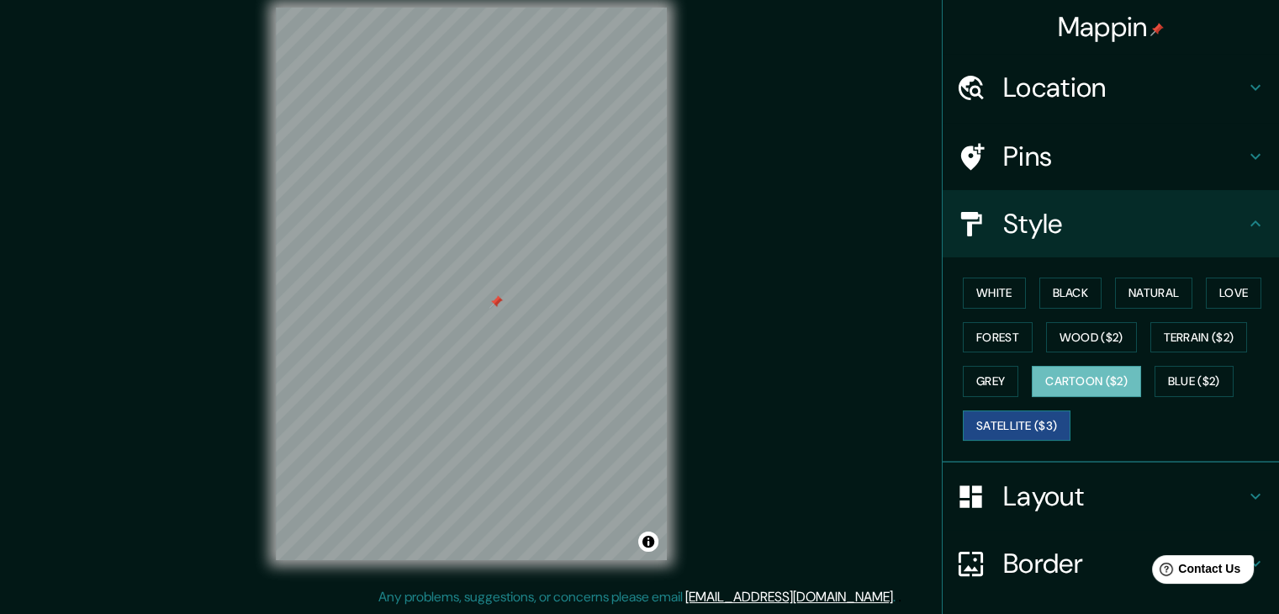
click at [999, 421] on button "Satellite ($3)" at bounding box center [1017, 425] width 108 height 31
click at [1009, 334] on button "Forest" at bounding box center [998, 337] width 70 height 31
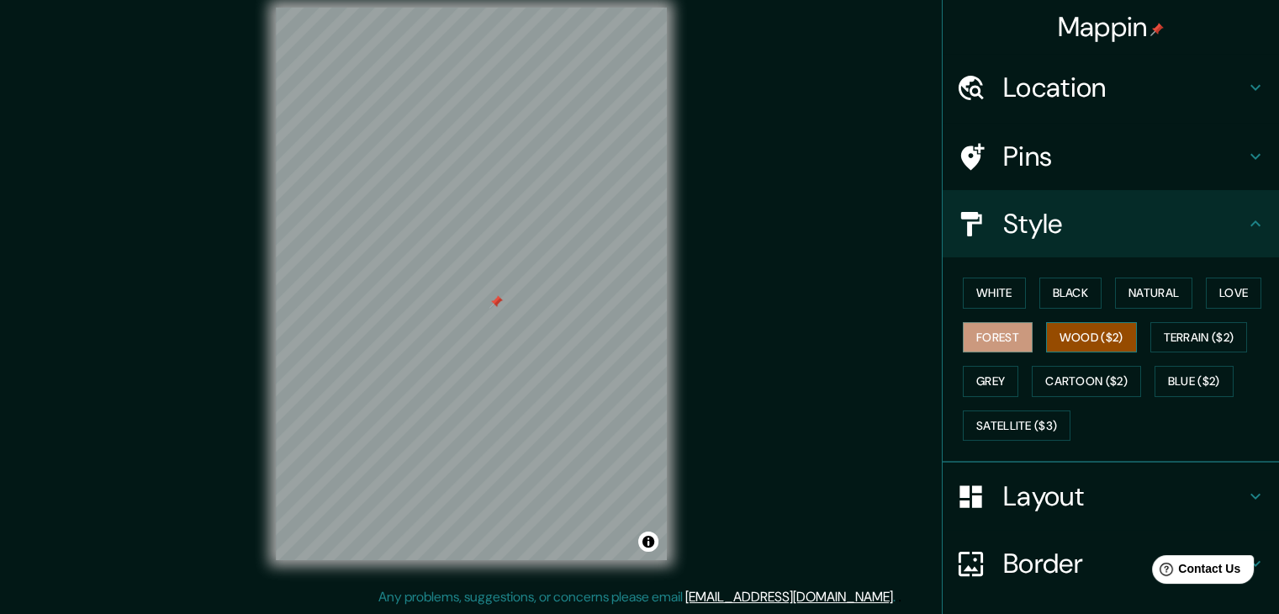
click at [1079, 335] on button "Wood ($2)" at bounding box center [1091, 337] width 91 height 31
click at [990, 296] on button "White" at bounding box center [994, 292] width 63 height 31
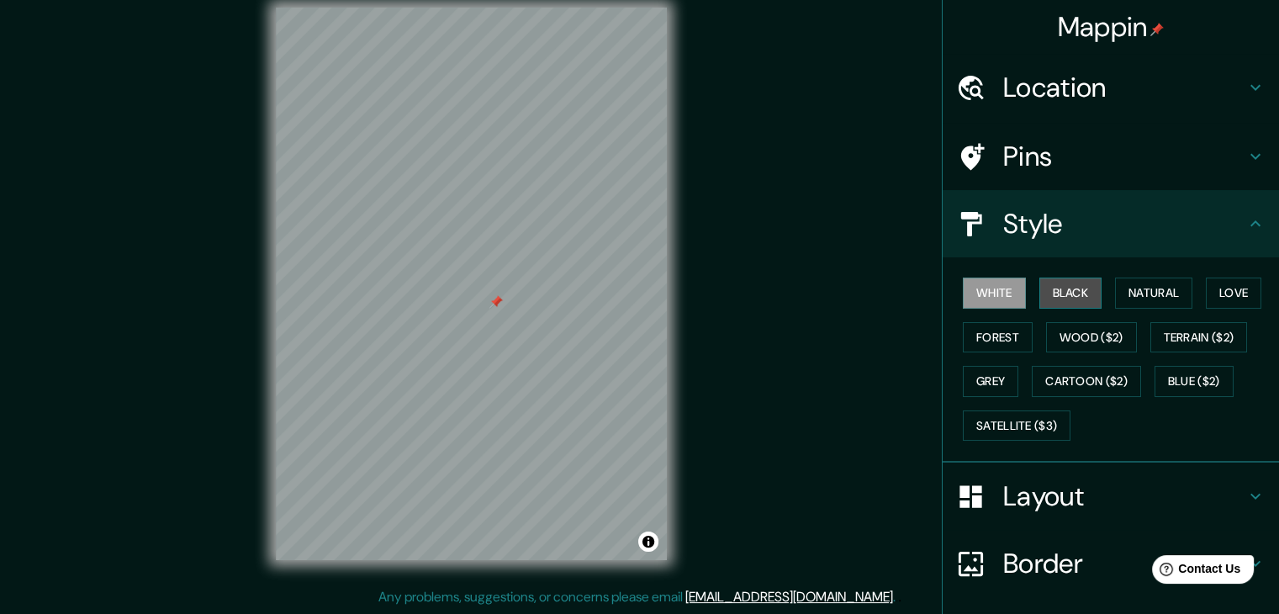
click at [1055, 290] on button "Black" at bounding box center [1070, 292] width 63 height 31
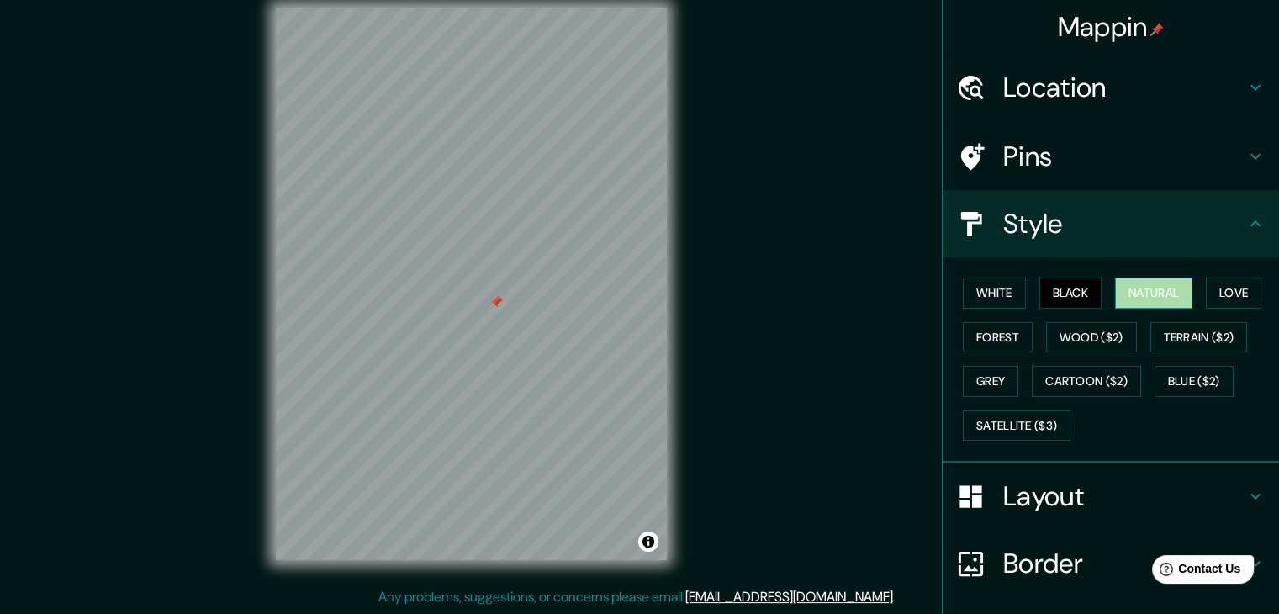
click at [1123, 288] on button "Natural" at bounding box center [1153, 292] width 77 height 31
click at [1012, 298] on button "White" at bounding box center [994, 292] width 63 height 31
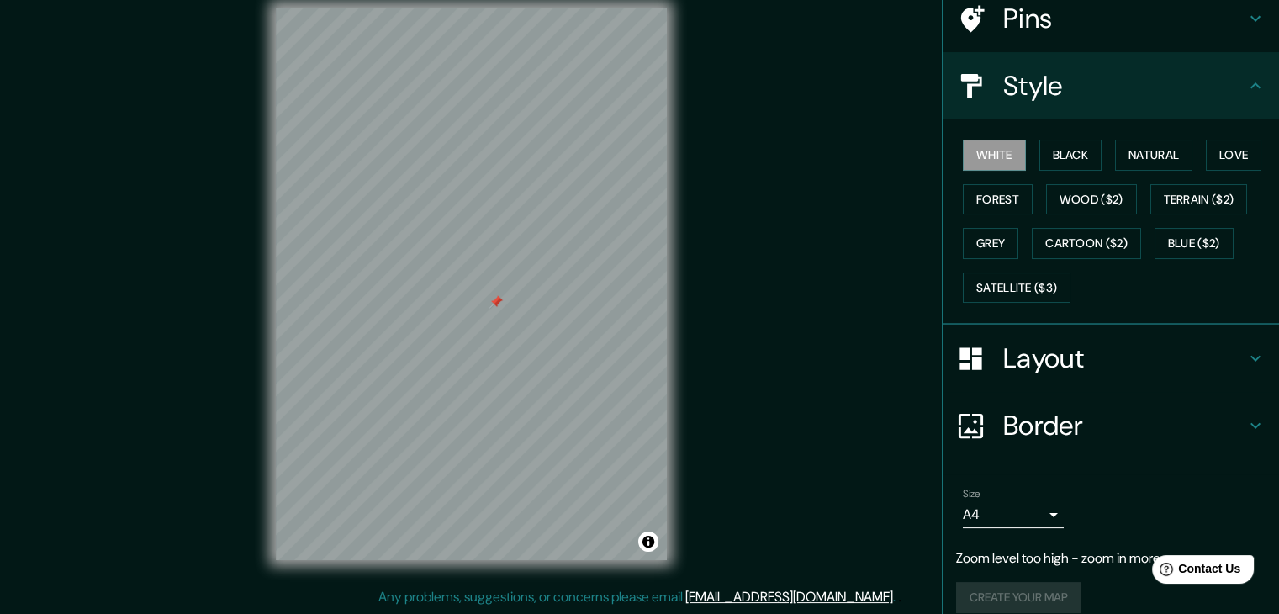
scroll to position [155, 0]
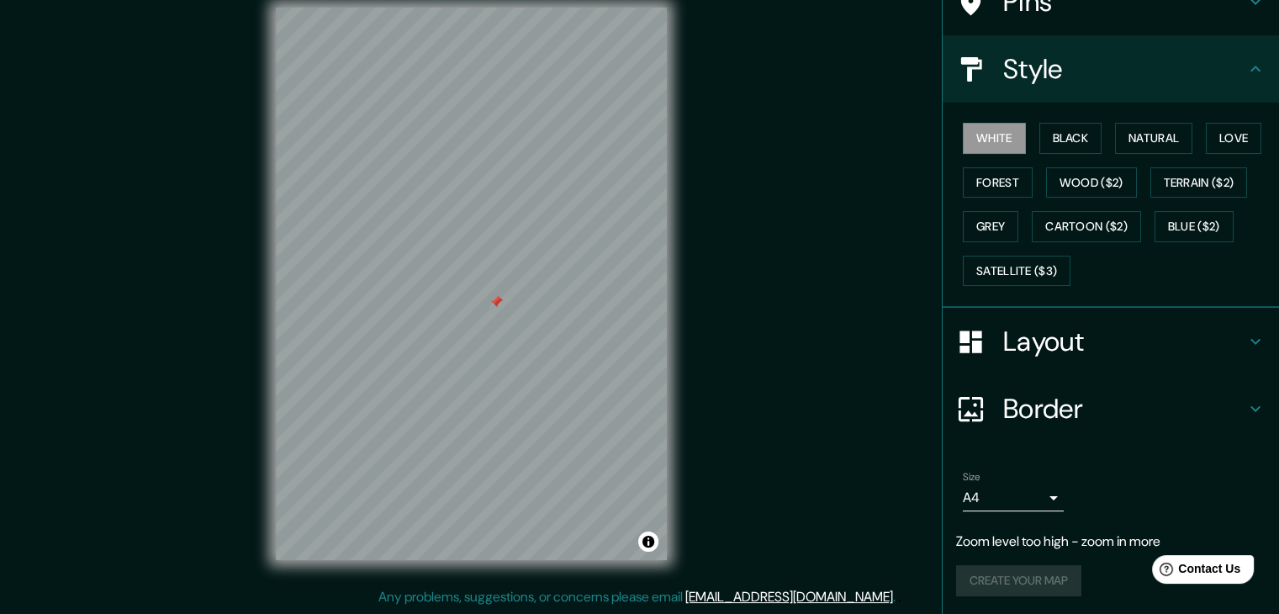
click at [1068, 325] on h4 "Layout" at bounding box center [1124, 342] width 242 height 34
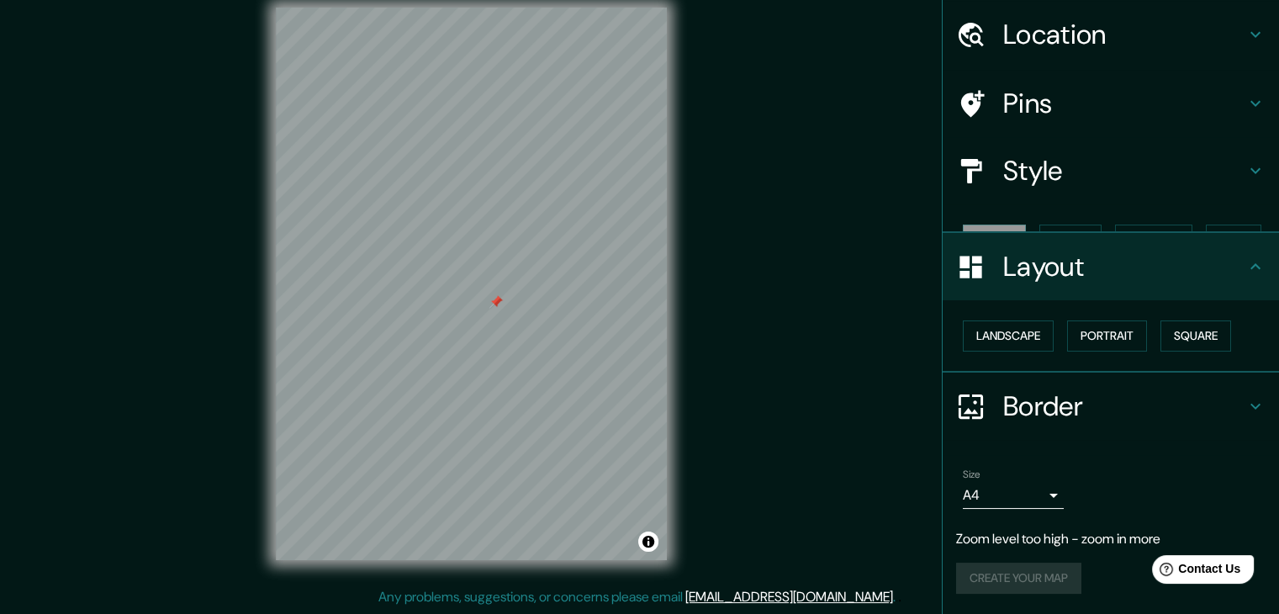
scroll to position [24, 0]
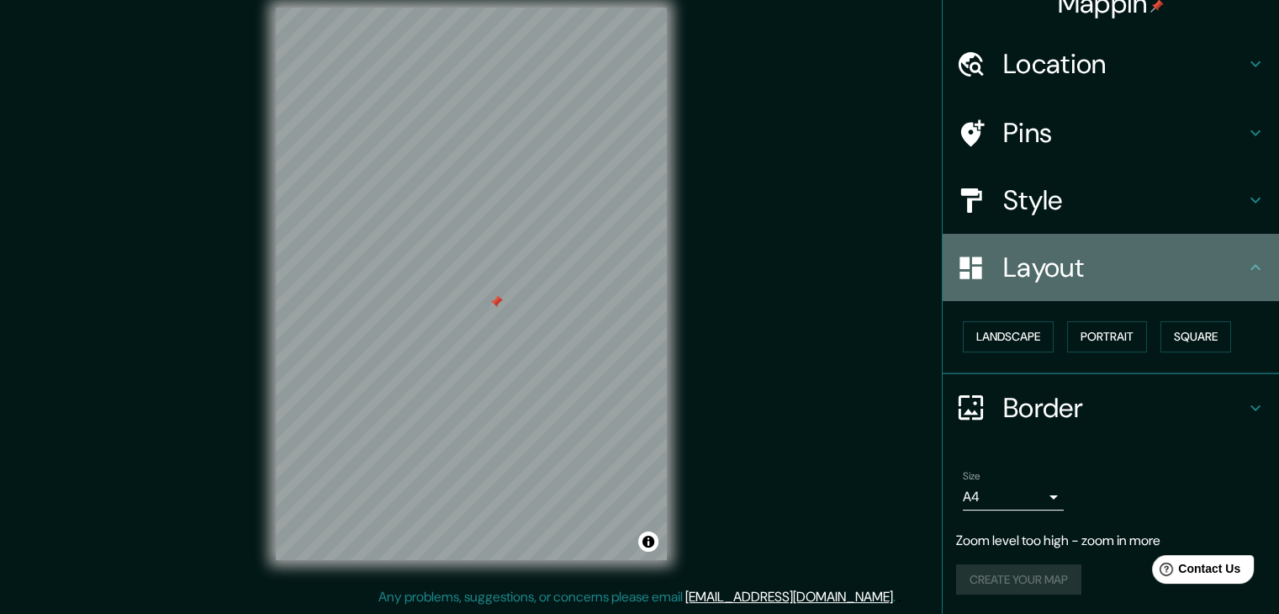
drag, startPoint x: 1079, startPoint y: 264, endPoint x: 1079, endPoint y: 239, distance: 25.2
click at [1079, 264] on h4 "Layout" at bounding box center [1124, 268] width 242 height 34
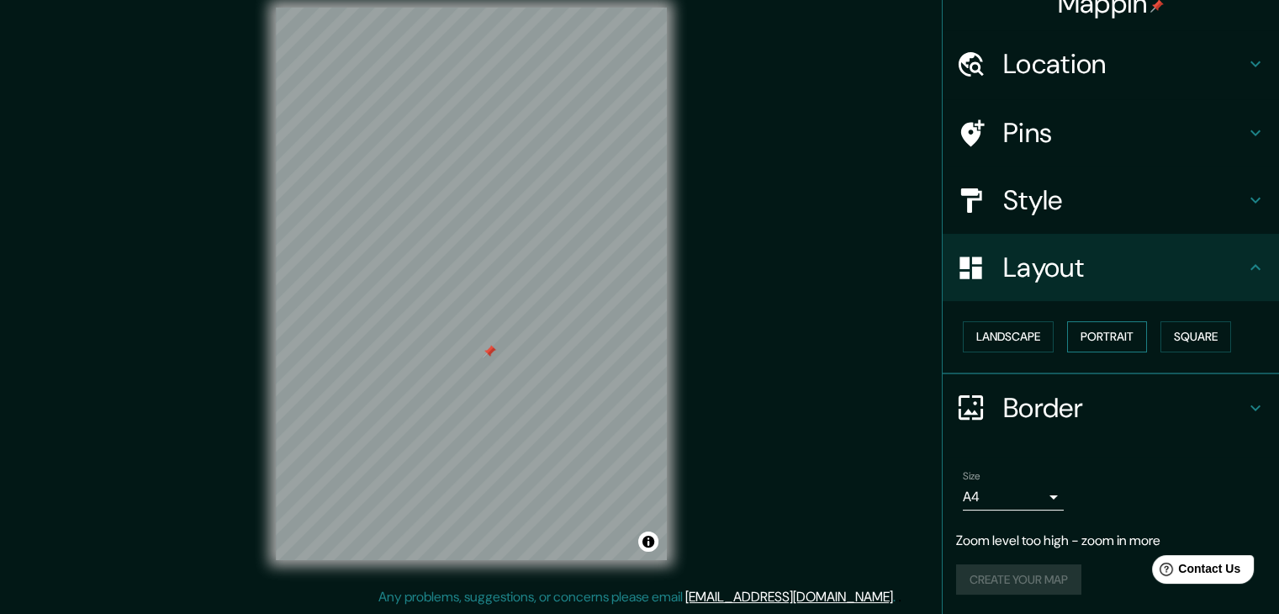
click at [1116, 331] on button "Portrait" at bounding box center [1107, 336] width 80 height 31
click at [972, 334] on button "Landscape" at bounding box center [1008, 336] width 91 height 31
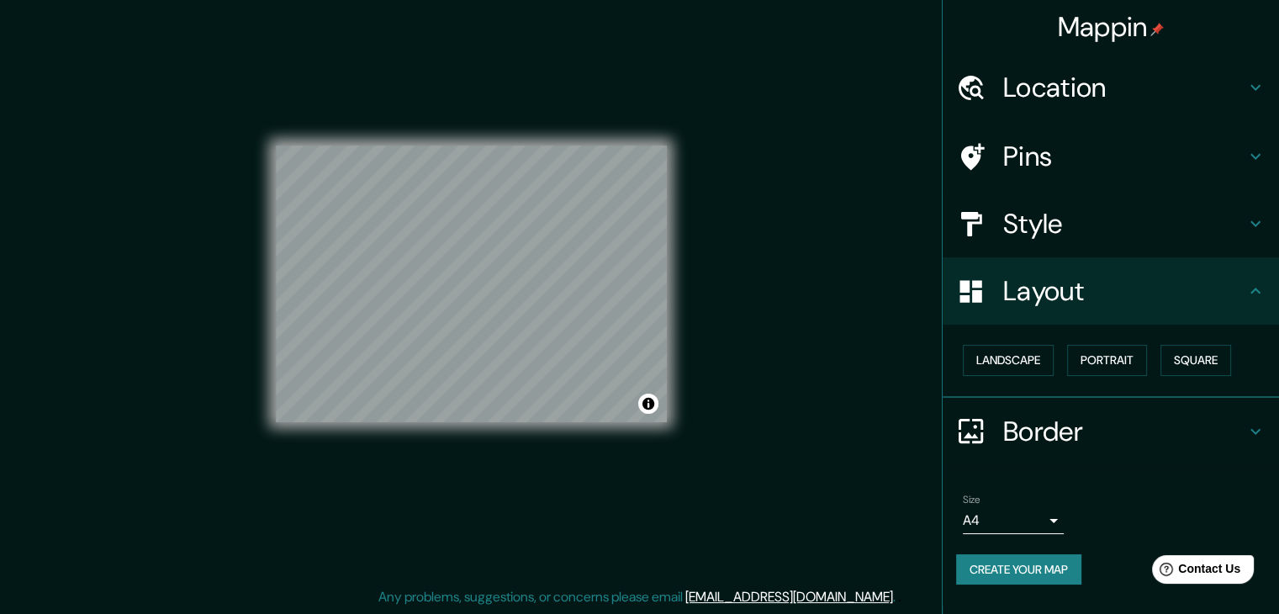
scroll to position [0, 0]
click at [1045, 89] on h4 "Location" at bounding box center [1124, 88] width 242 height 34
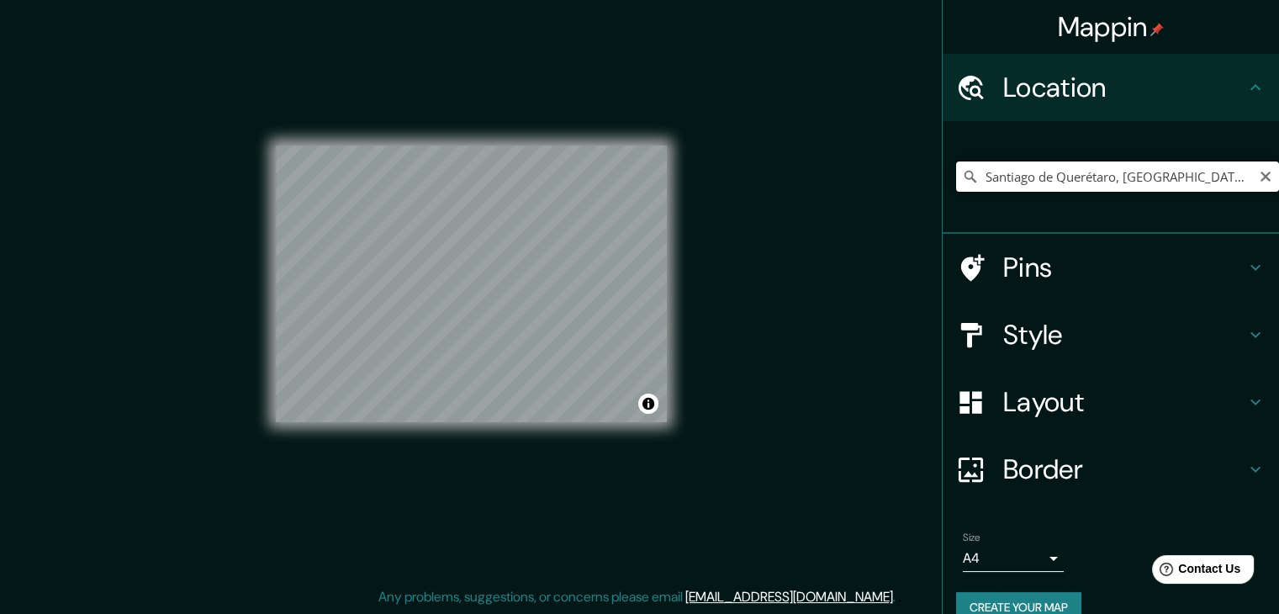
click at [1007, 186] on input "Santiago de Querétaro, [GEOGRAPHIC_DATA], [GEOGRAPHIC_DATA]" at bounding box center [1117, 176] width 323 height 30
drag, startPoint x: 1046, startPoint y: 175, endPoint x: 910, endPoint y: 209, distance: 139.7
click at [915, 207] on div "Mappin Location [GEOGRAPHIC_DATA], [GEOGRAPHIC_DATA], [GEOGRAPHIC_DATA] Pins St…" at bounding box center [639, 297] width 1279 height 633
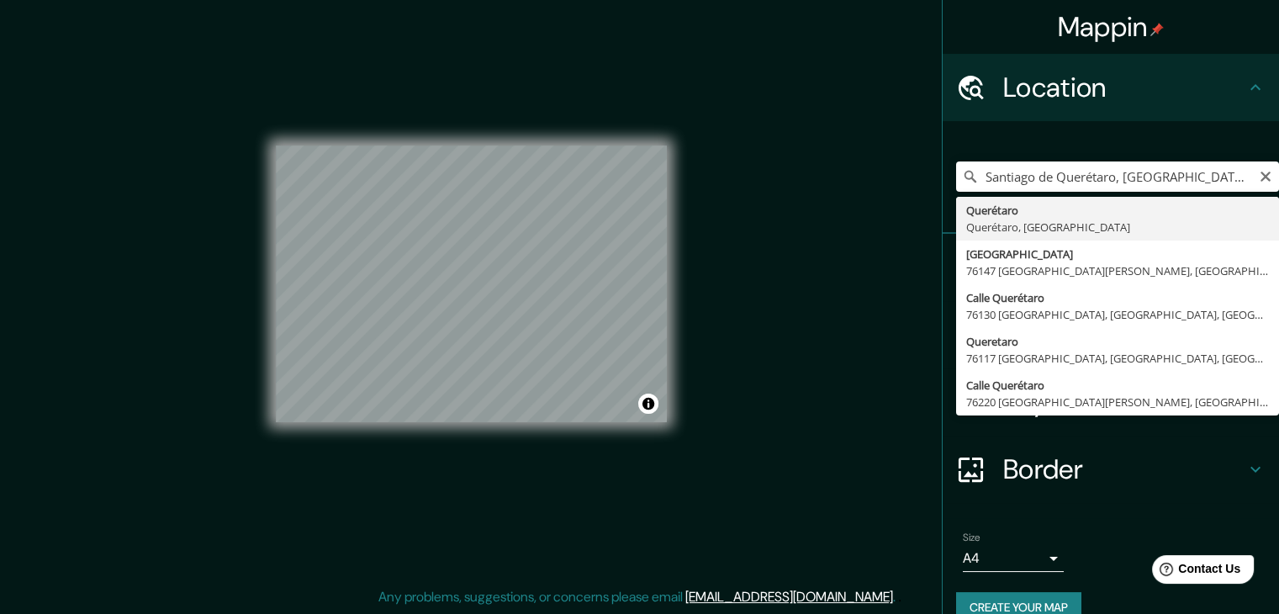
type input "Querétaro, [GEOGRAPHIC_DATA], [GEOGRAPHIC_DATA]"
